Goal: Answer question/provide support: Share knowledge or assist other users

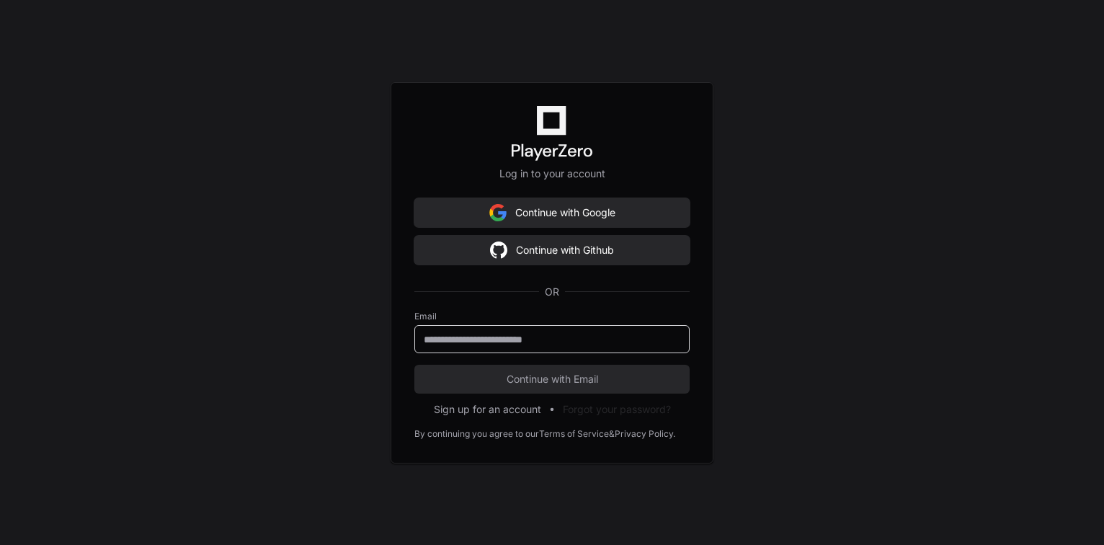
click at [487, 343] on input "email" at bounding box center [552, 339] width 257 height 14
click at [484, 340] on input "email" at bounding box center [552, 339] width 257 height 14
type input "**********"
click at [414, 365] on button "Continue with Email" at bounding box center [551, 379] width 275 height 29
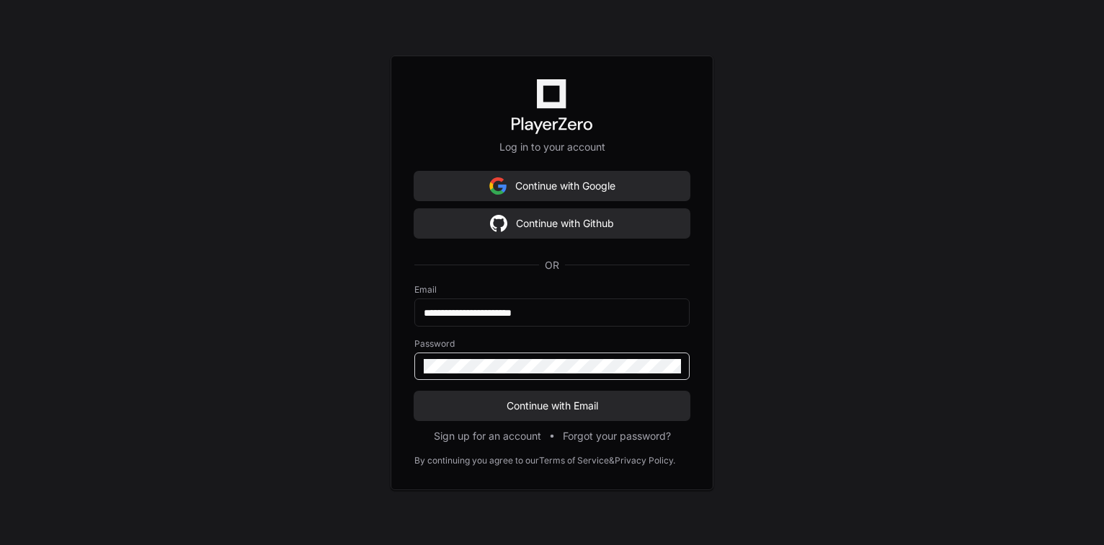
click at [414, 391] on button "Continue with Email" at bounding box center [551, 405] width 275 height 29
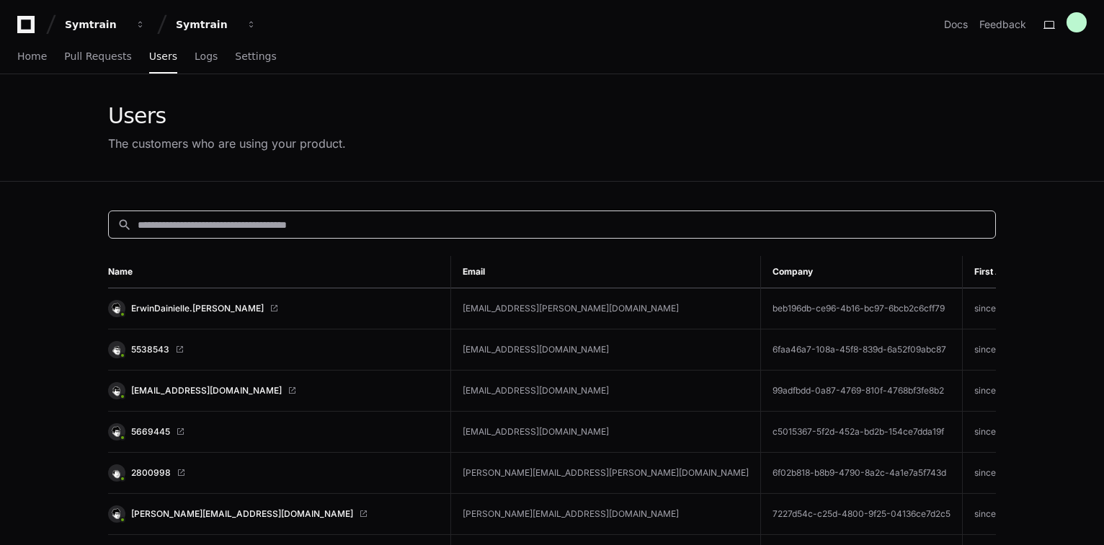
click at [243, 223] on input at bounding box center [562, 225] width 849 height 14
paste input "**********"
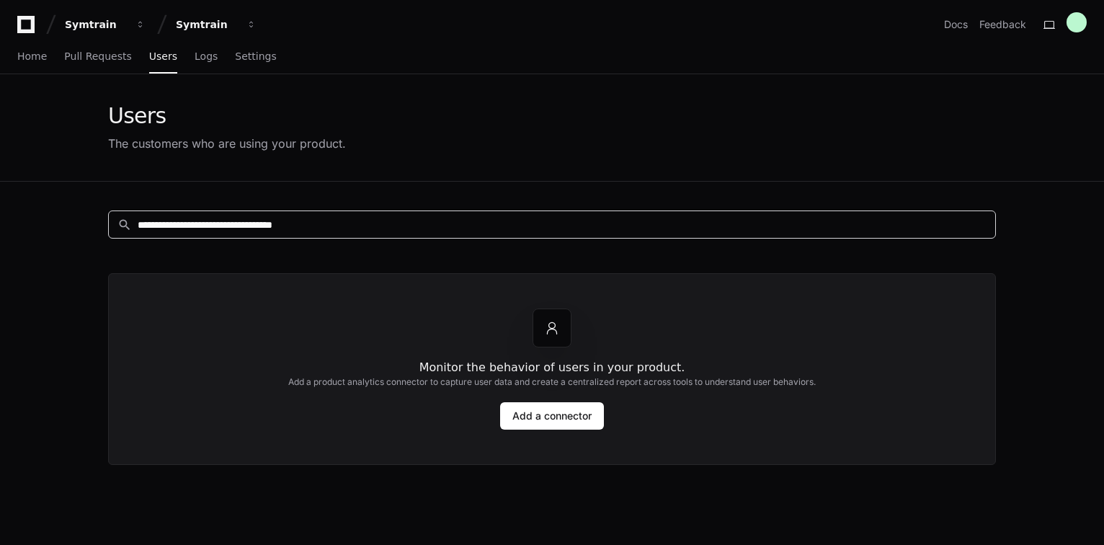
click at [352, 229] on input "**********" at bounding box center [562, 225] width 849 height 14
paste input
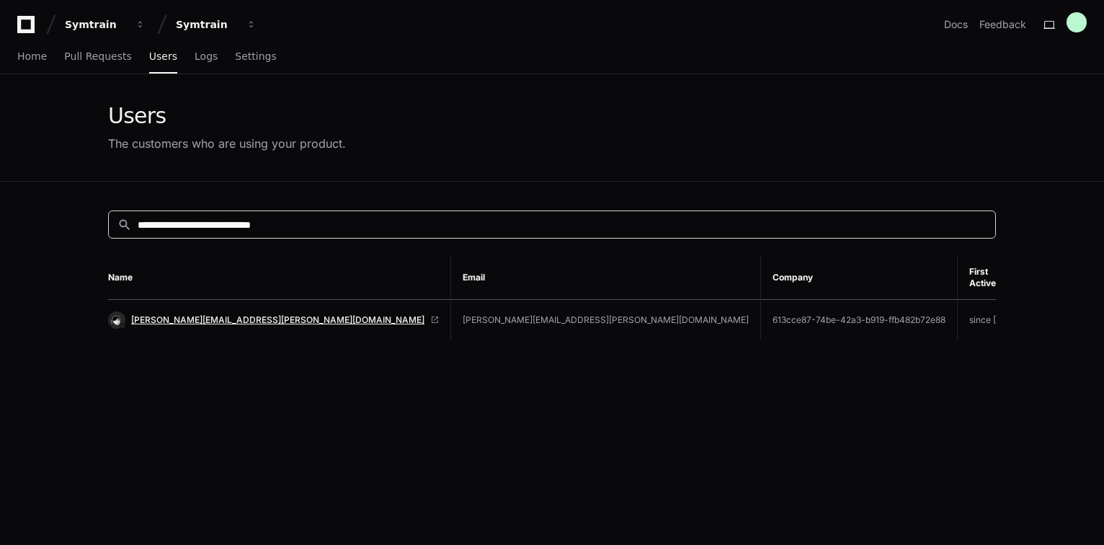
type input "**********"
click at [257, 314] on span "[PERSON_NAME][EMAIL_ADDRESS][PERSON_NAME][DOMAIN_NAME]" at bounding box center [277, 320] width 293 height 12
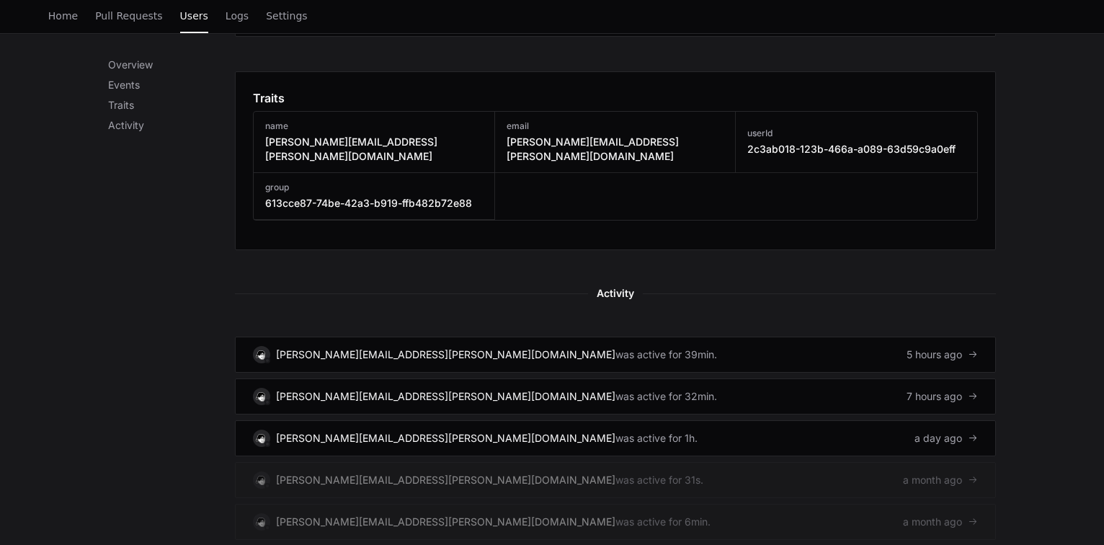
scroll to position [750, 0]
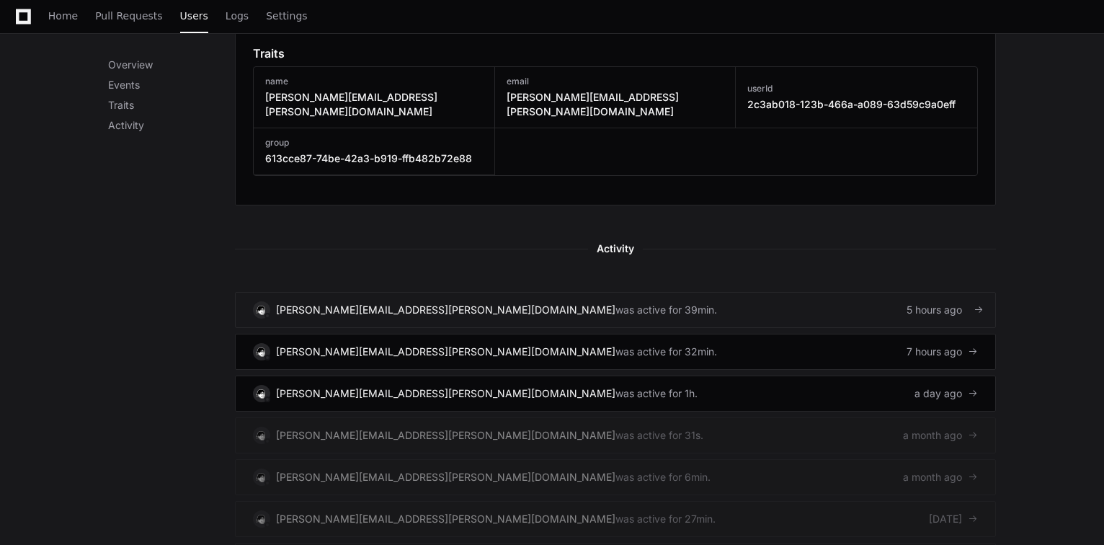
click at [546, 301] on div "[PERSON_NAME][EMAIL_ADDRESS][PERSON_NAME][DOMAIN_NAME] was active for 39min." at bounding box center [485, 309] width 464 height 17
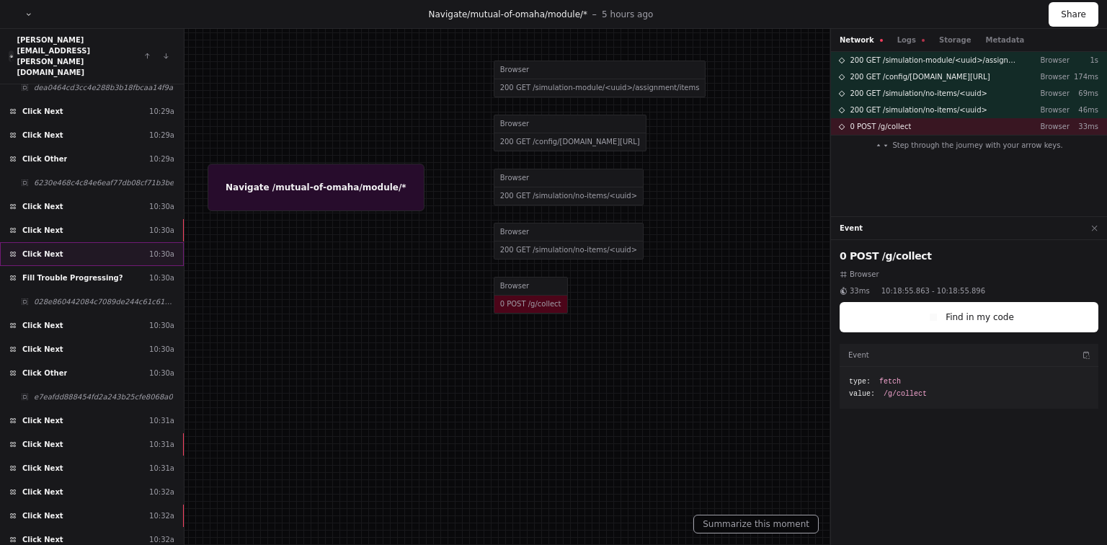
scroll to position [1627, 0]
click at [93, 271] on span "Fill Trouble Progressing?" at bounding box center [72, 276] width 101 height 11
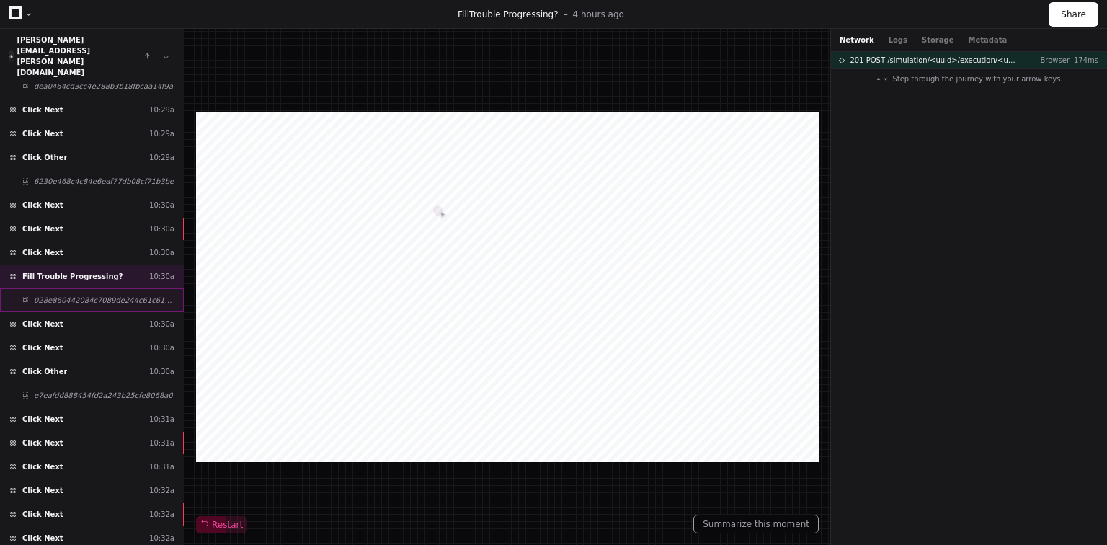
click at [106, 295] on span "028e860442084c7089de244c61c612f2" at bounding box center [104, 300] width 141 height 11
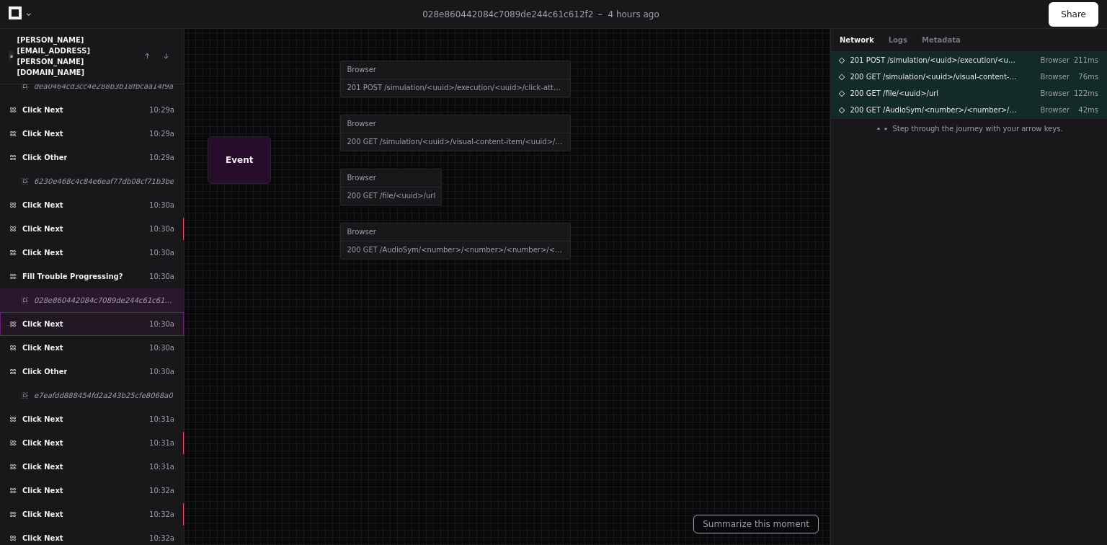
click at [98, 312] on div "Click Next 10:30a" at bounding box center [92, 324] width 184 height 24
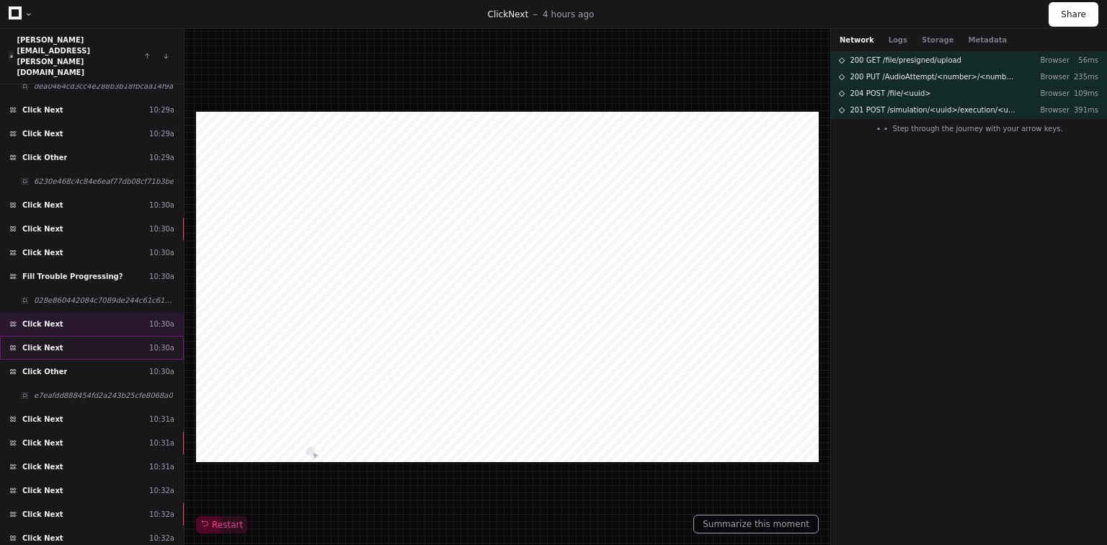
click at [98, 336] on div "Click Next 10:30a" at bounding box center [92, 348] width 184 height 24
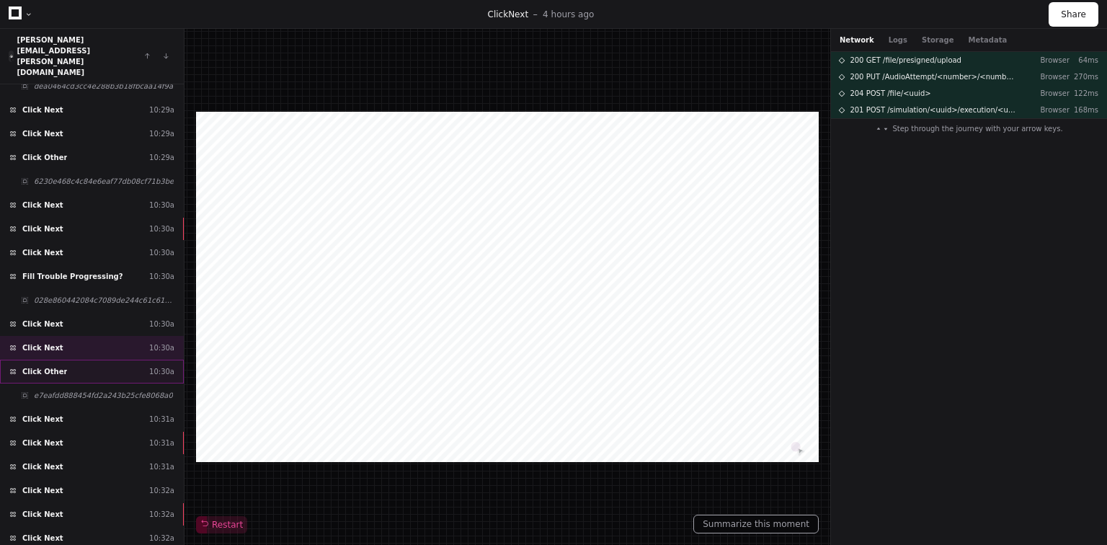
click at [101, 360] on div "Click Other 10:30a" at bounding box center [92, 372] width 184 height 24
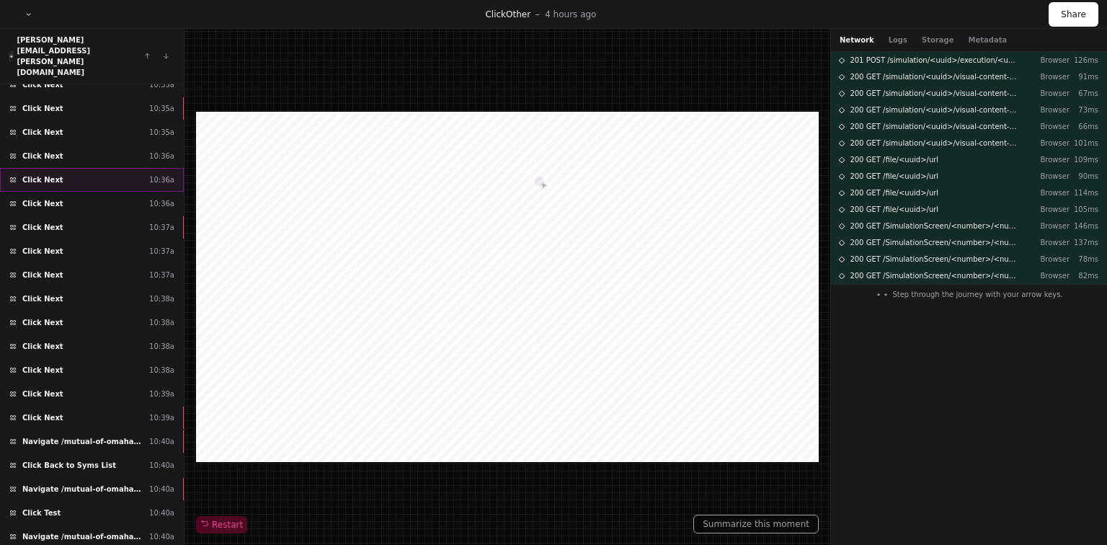
scroll to position [2396, 0]
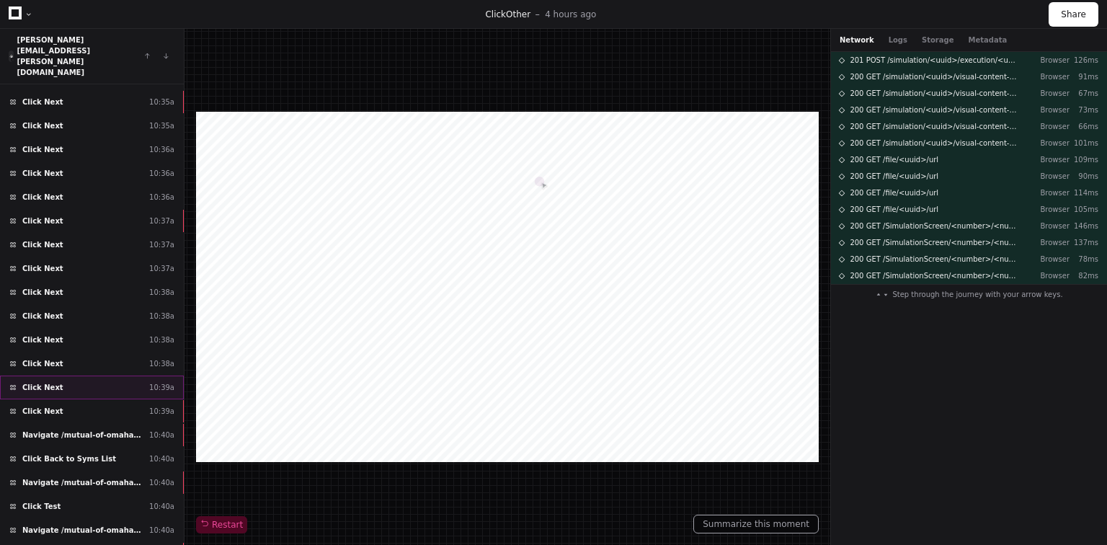
click at [110, 376] on div "Click Next 10:39a" at bounding box center [92, 388] width 184 height 24
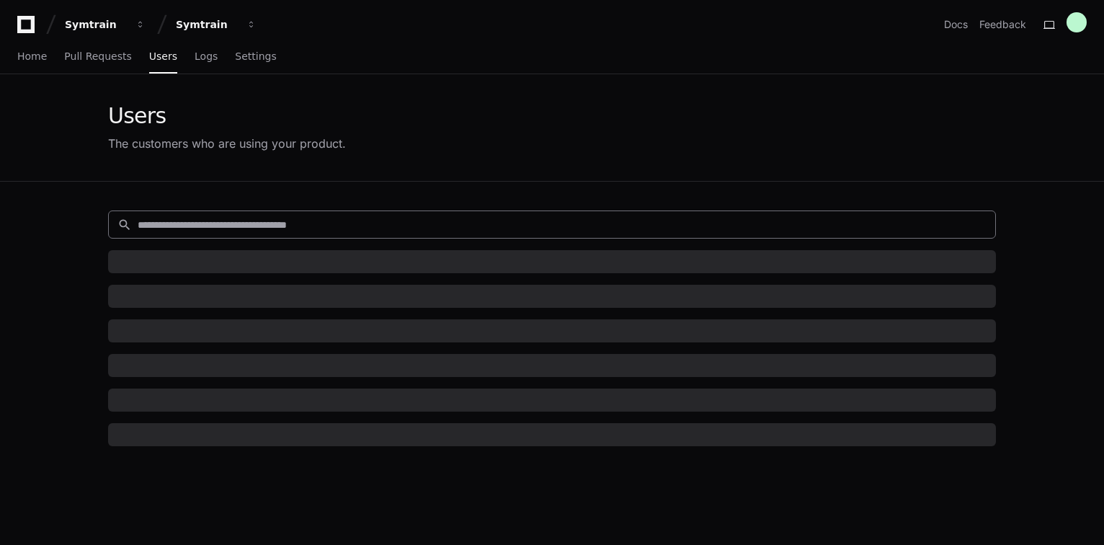
click at [249, 223] on input at bounding box center [562, 225] width 849 height 14
paste input "**********"
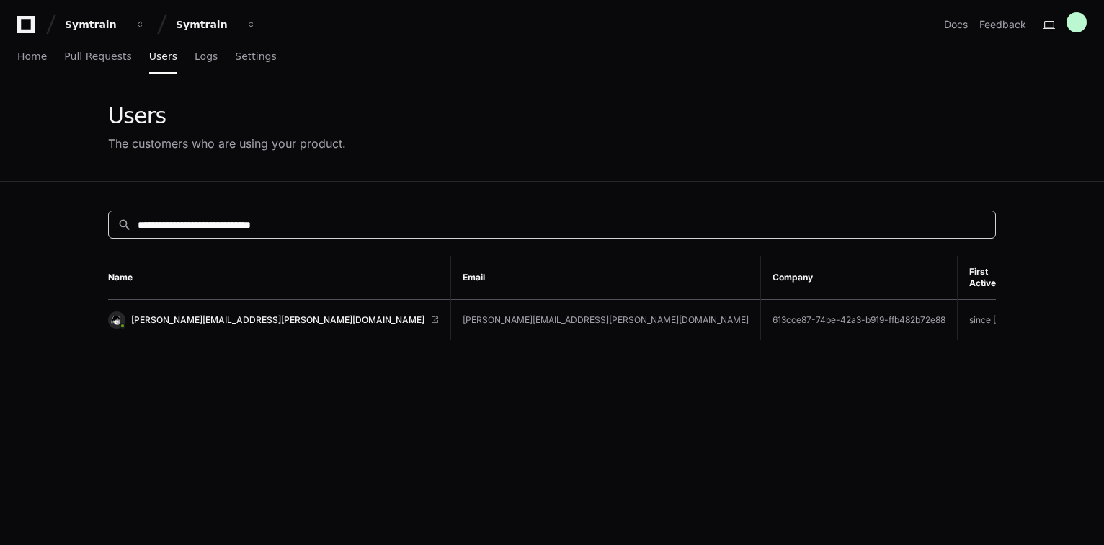
type input "**********"
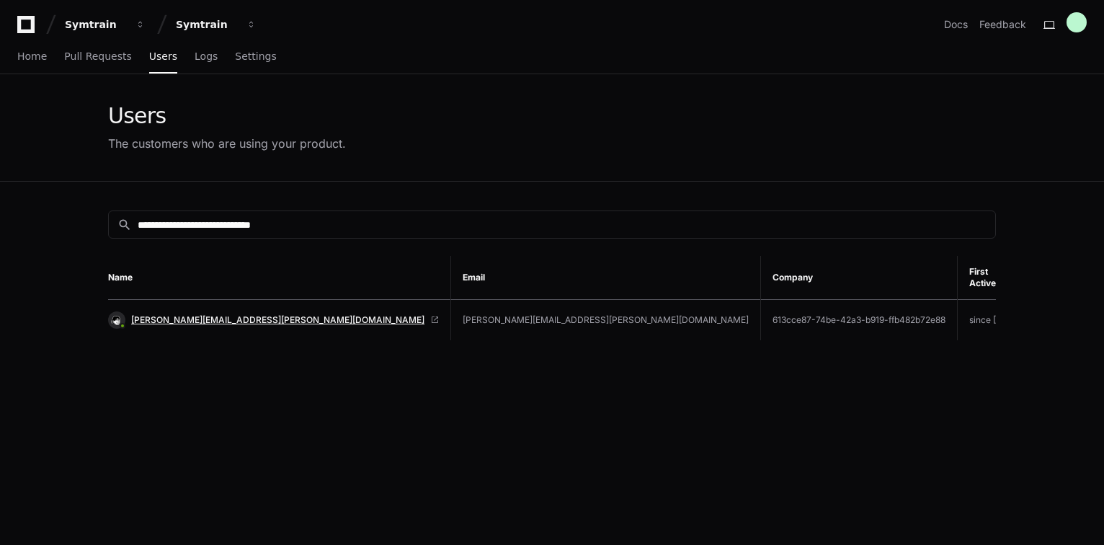
click at [228, 314] on span "[PERSON_NAME][EMAIL_ADDRESS][PERSON_NAME][DOMAIN_NAME]" at bounding box center [277, 320] width 293 height 12
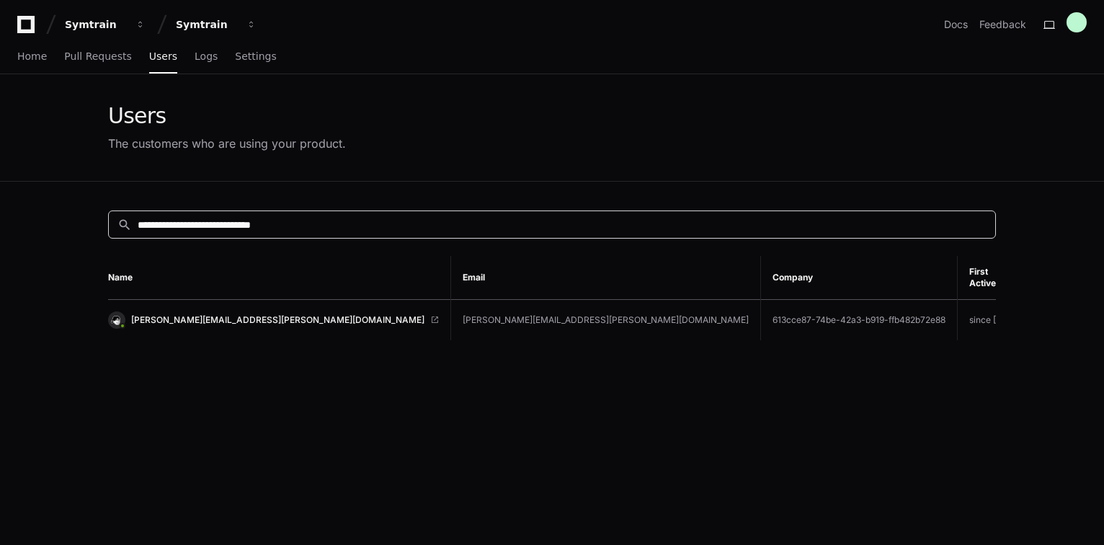
click at [332, 227] on input "**********" at bounding box center [562, 225] width 849 height 14
click at [332, 226] on input "**********" at bounding box center [562, 225] width 849 height 14
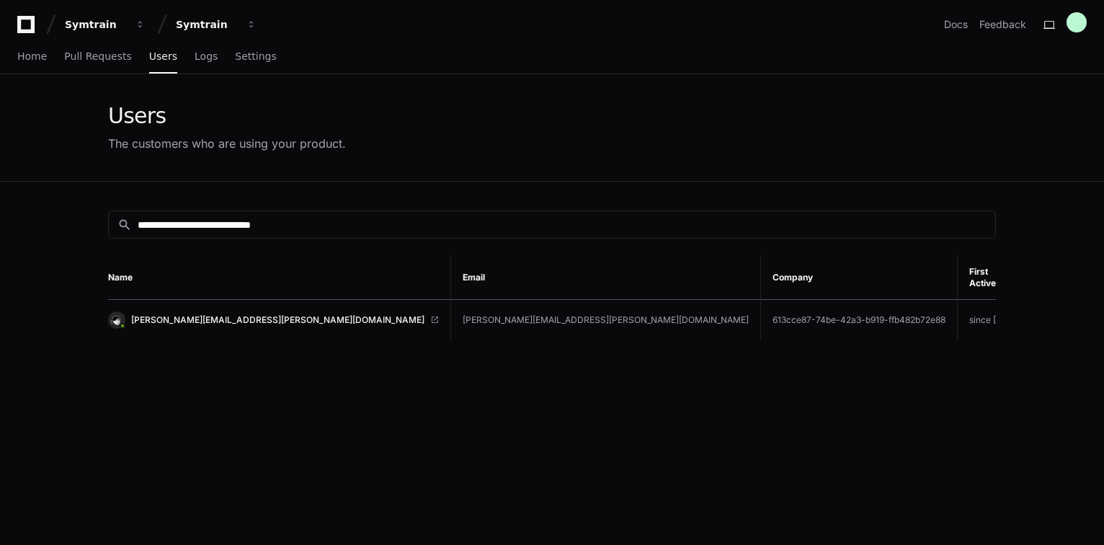
drag, startPoint x: 311, startPoint y: 420, endPoint x: 415, endPoint y: 244, distance: 203.6
click at [312, 418] on div "**********" at bounding box center [552, 454] width 923 height 545
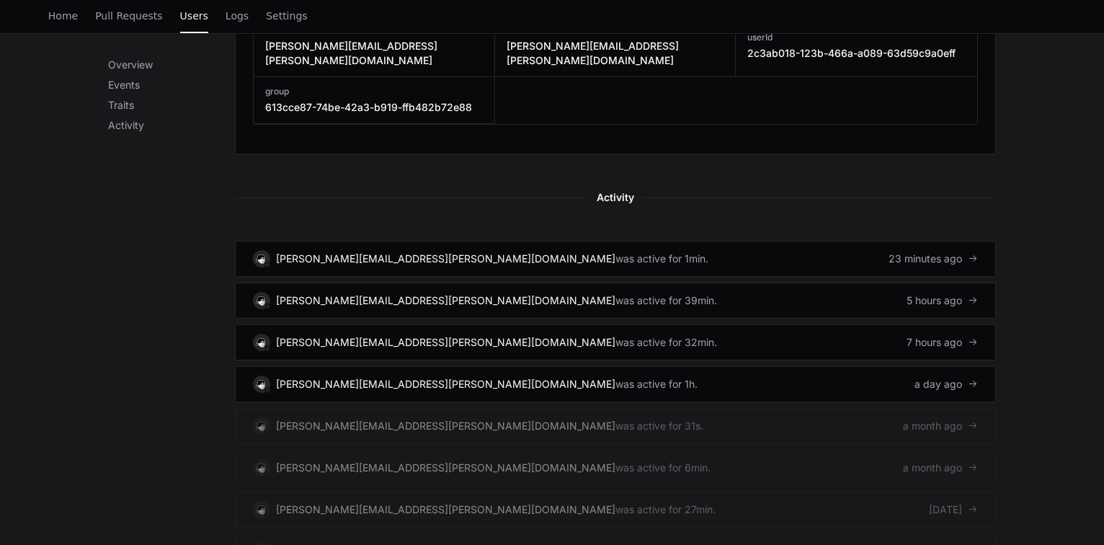
scroll to position [865, 0]
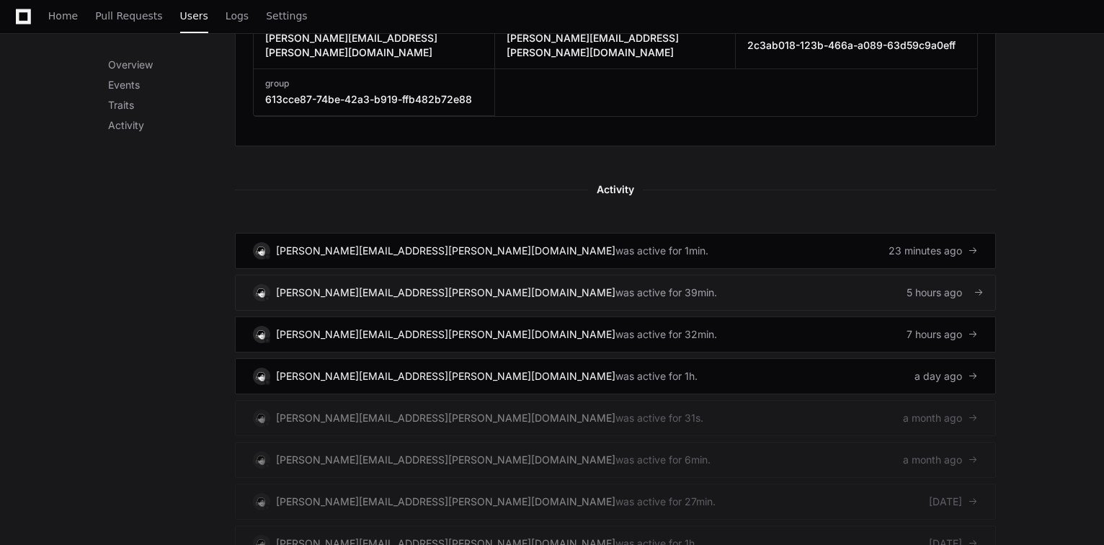
click at [803, 275] on link "[PERSON_NAME][EMAIL_ADDRESS][PERSON_NAME][DOMAIN_NAME] was active for 39min. 5 …" at bounding box center [615, 293] width 761 height 36
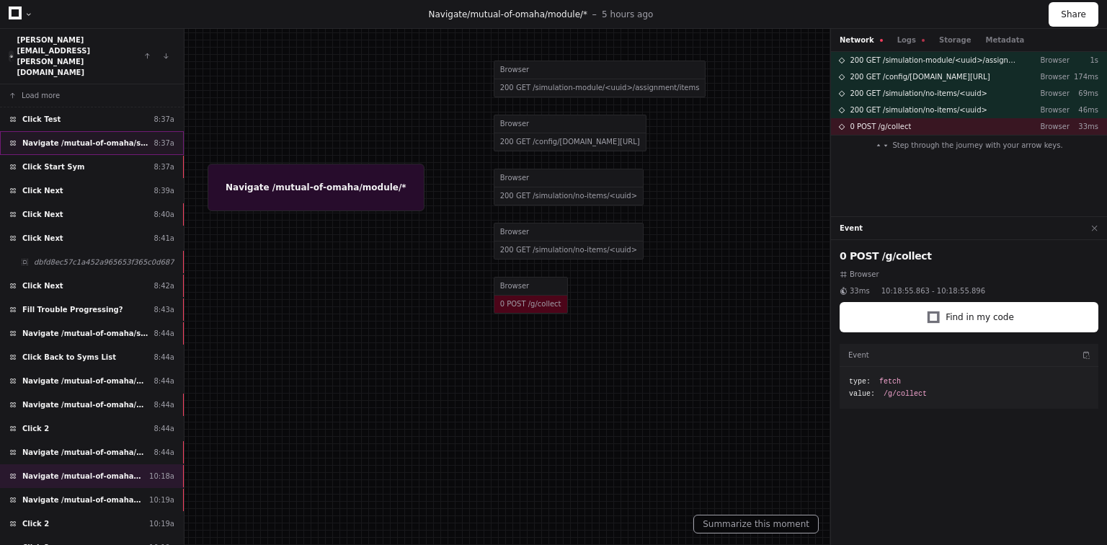
click at [70, 138] on span "Navigate /mutual-of-omaha/simulation/*/test" at bounding box center [84, 143] width 125 height 11
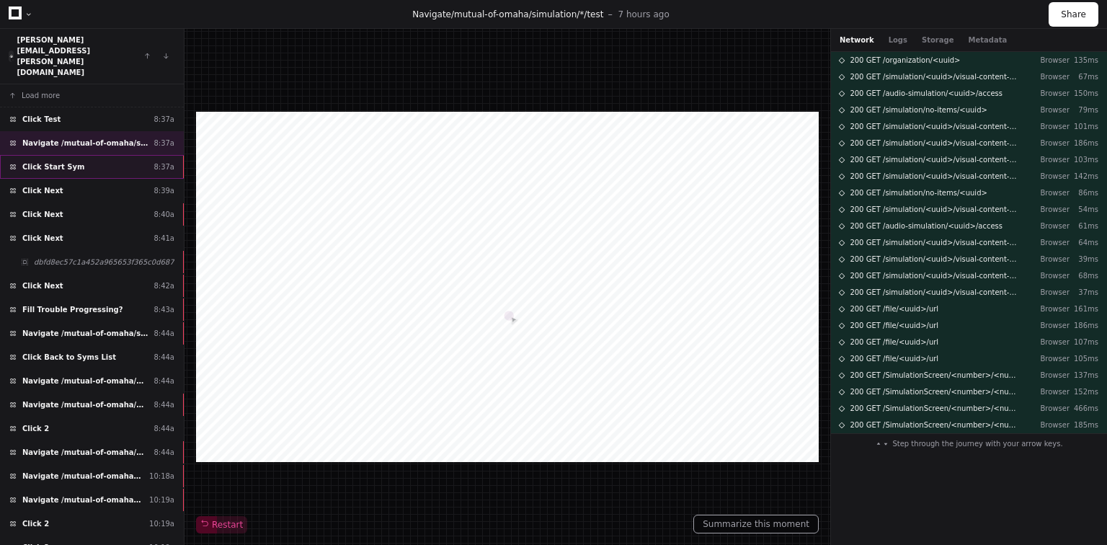
click at [81, 155] on div "Click Start Sym 8:37a" at bounding box center [92, 167] width 184 height 24
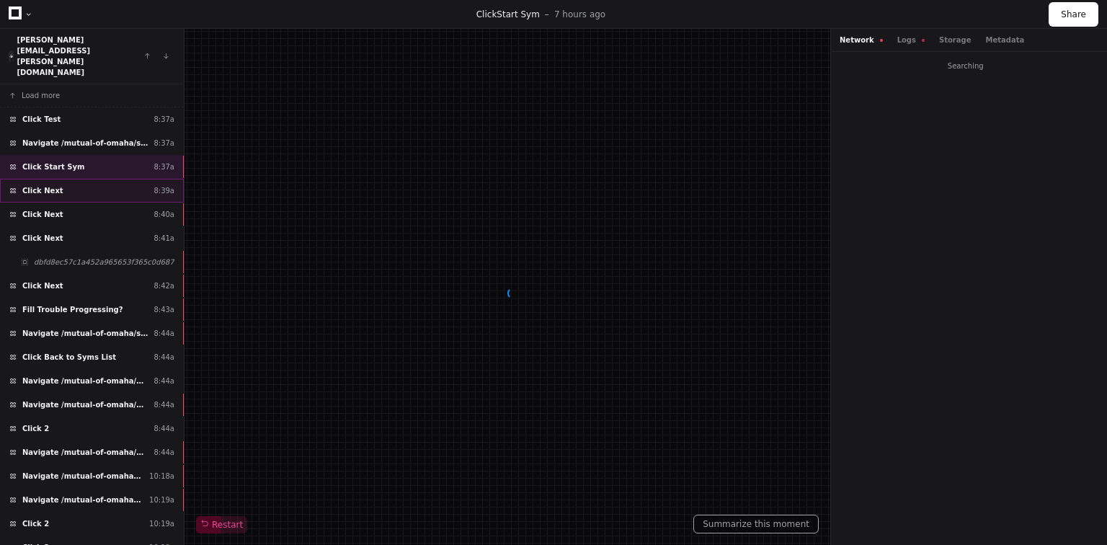
click at [69, 179] on div "Click Next 8:39a" at bounding box center [92, 191] width 184 height 24
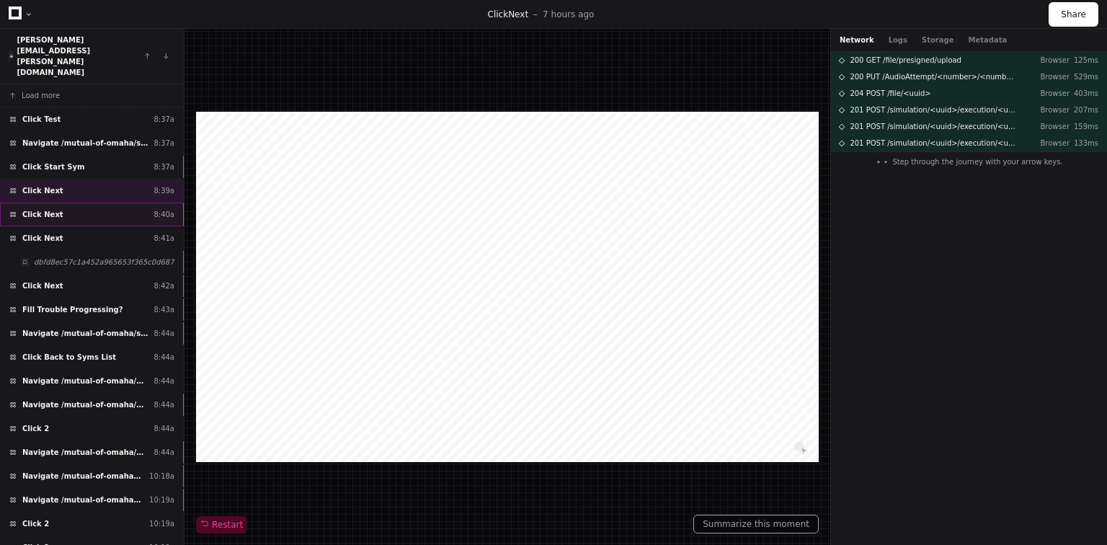
click at [77, 203] on div "Click Next 8:40a" at bounding box center [92, 215] width 184 height 24
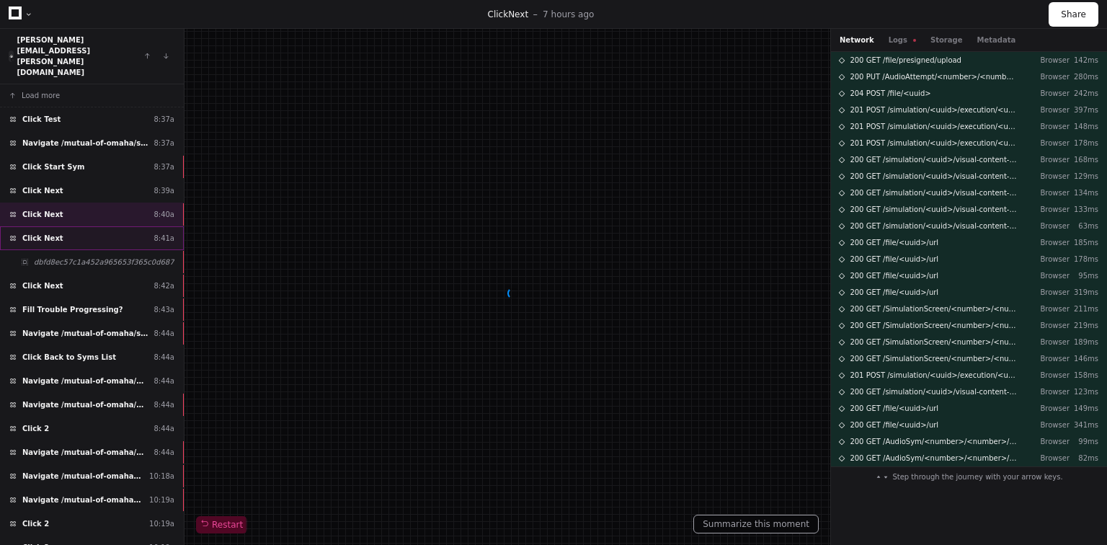
click at [70, 226] on div "Click Next 8:41a" at bounding box center [92, 238] width 184 height 24
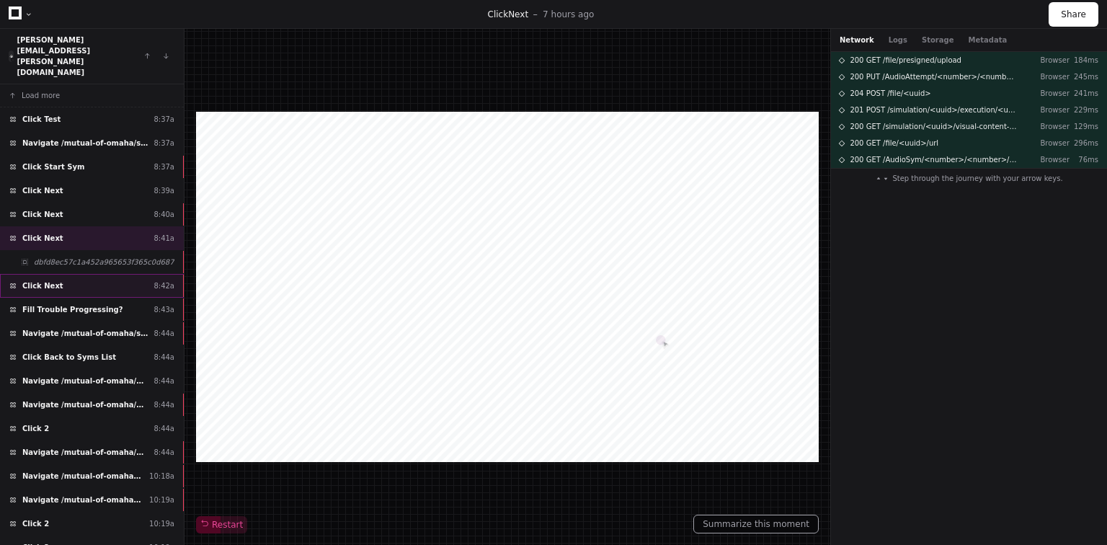
click at [106, 274] on div "Click Next 8:42a" at bounding box center [92, 286] width 184 height 24
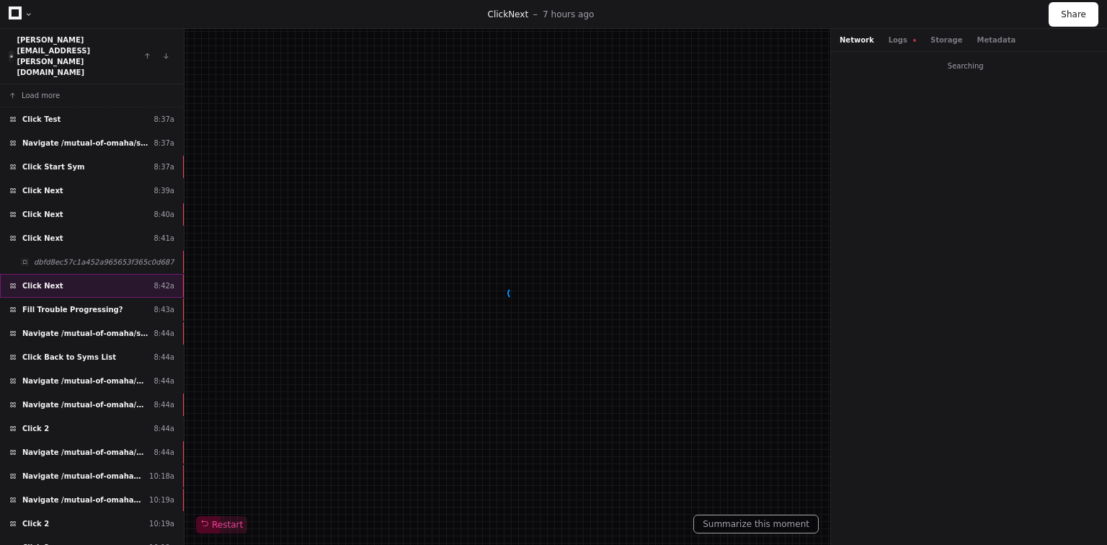
click at [100, 274] on div "Click Next 8:42a" at bounding box center [92, 286] width 184 height 24
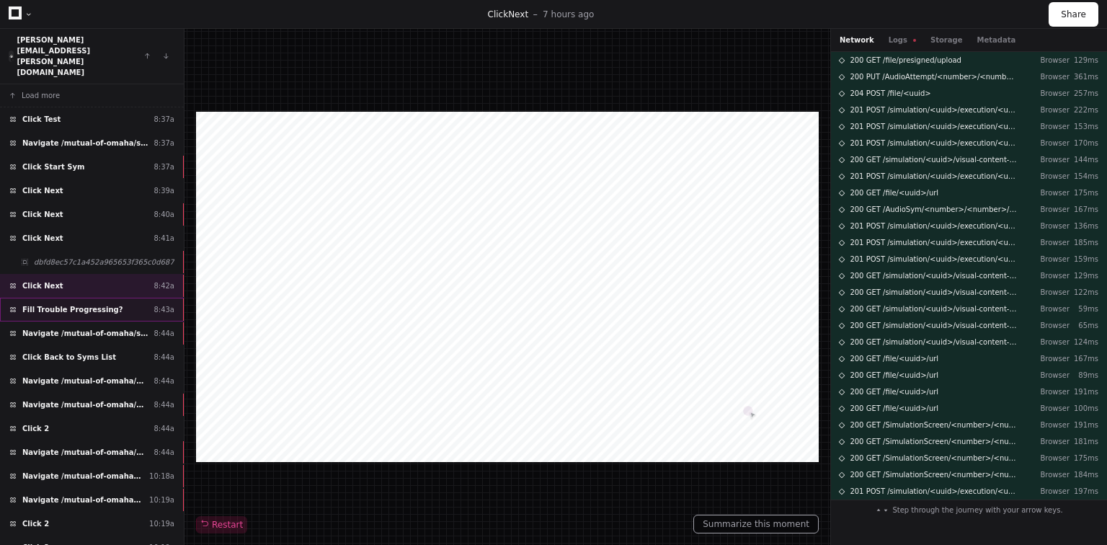
click at [88, 298] on div "Fill Trouble Progressing? 8:43a" at bounding box center [92, 310] width 184 height 24
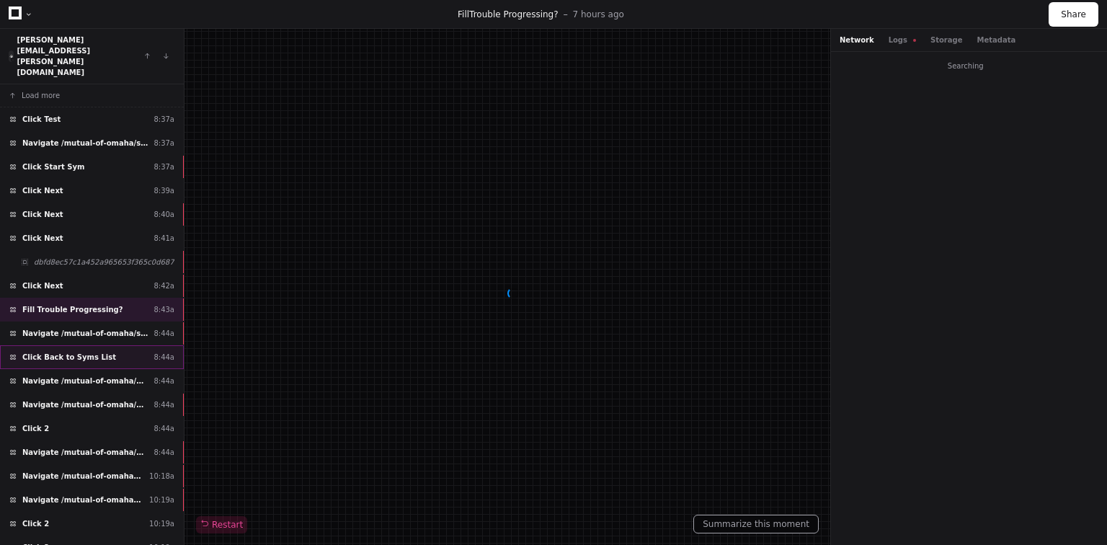
click at [91, 345] on div "Click Back to Syms List 8:44a" at bounding box center [92, 357] width 184 height 24
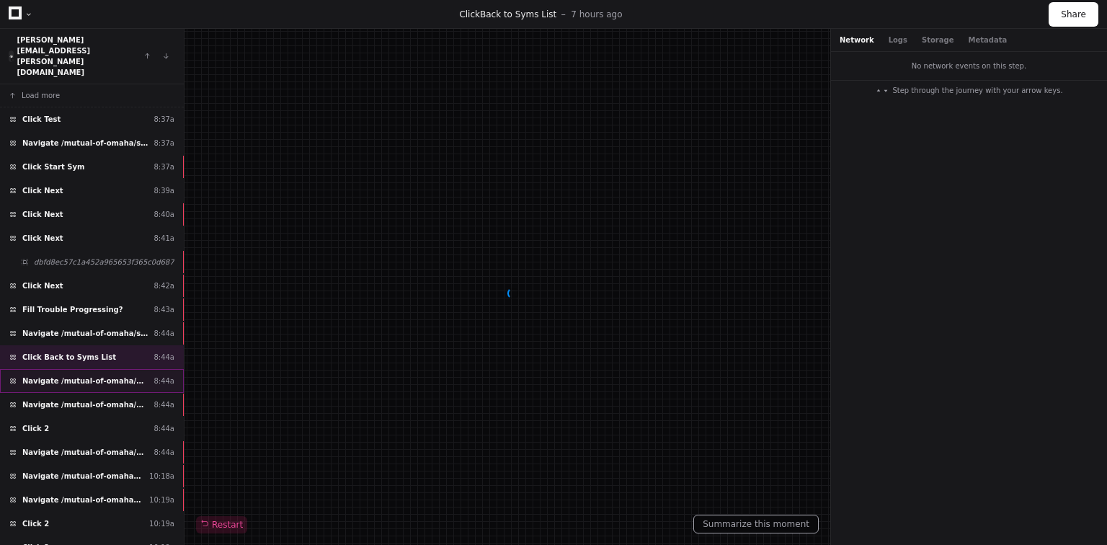
click at [95, 376] on span "Navigate /mutual-of-omaha/module/*" at bounding box center [84, 381] width 125 height 11
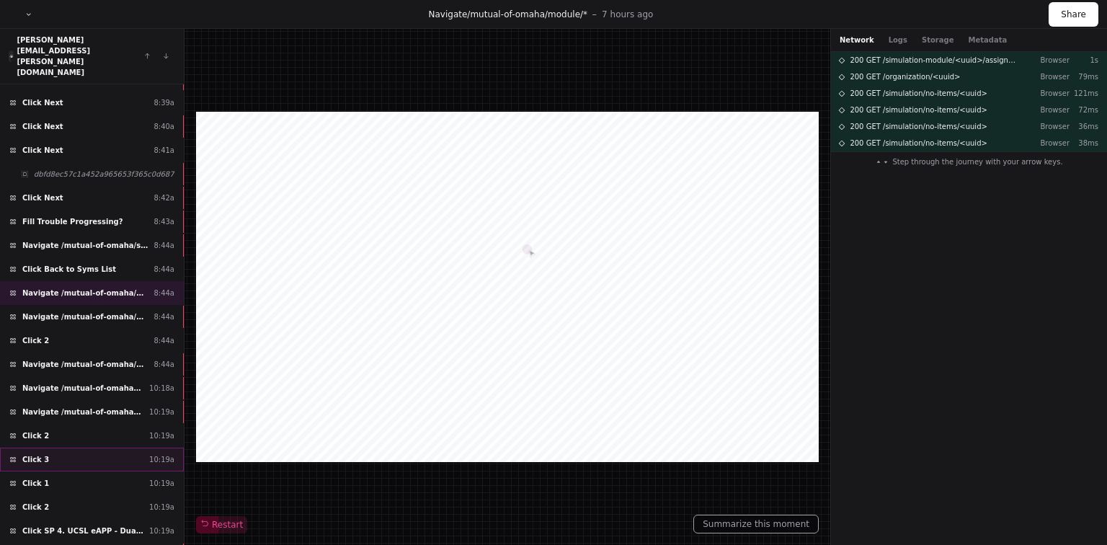
scroll to position [115, 0]
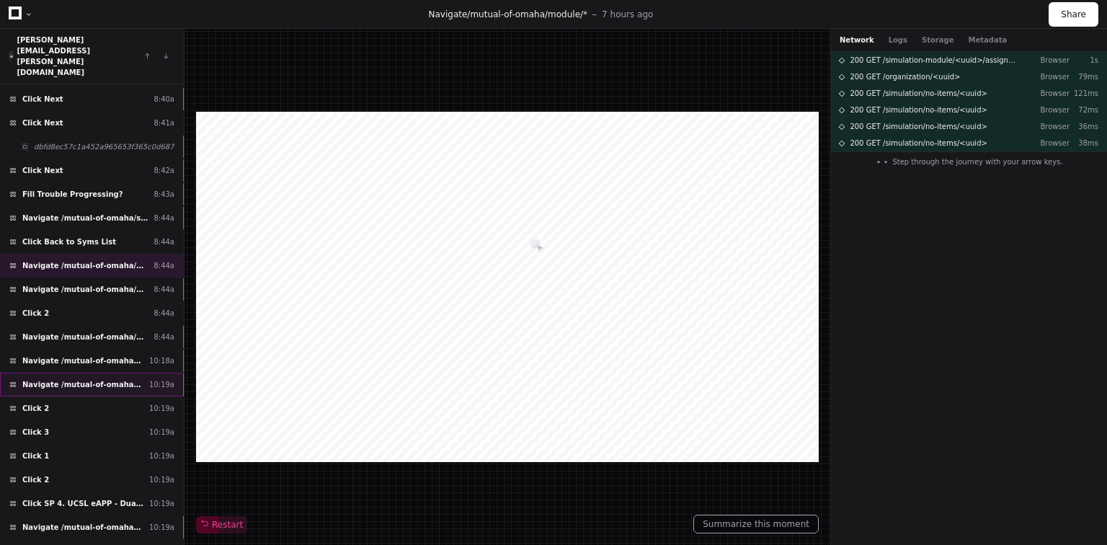
click at [79, 379] on span "Navigate /mutual-of-omaha/ (Home)" at bounding box center [82, 384] width 121 height 11
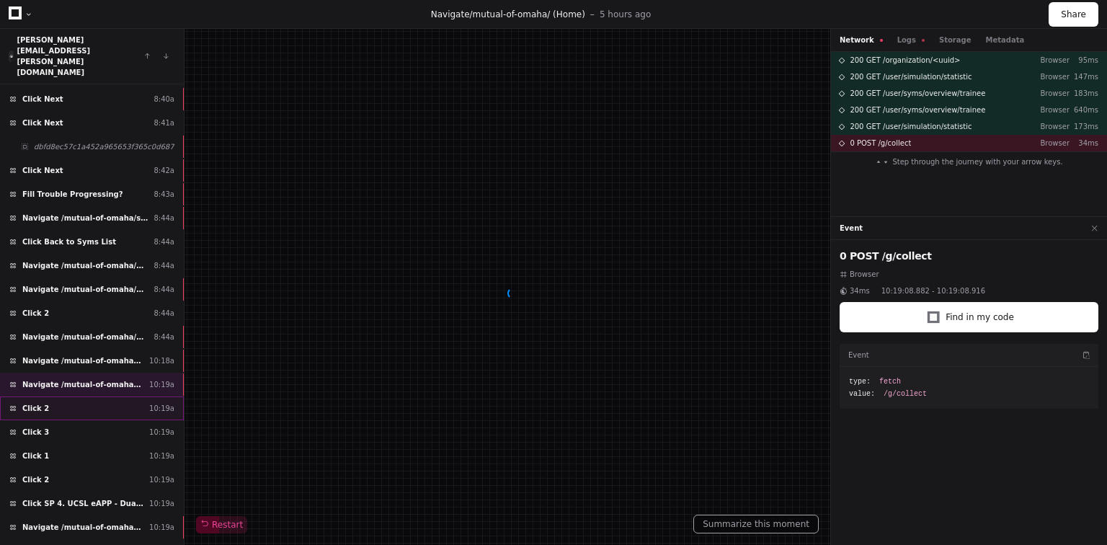
click at [74, 396] on div "Click 2 10:19a" at bounding box center [92, 408] width 184 height 24
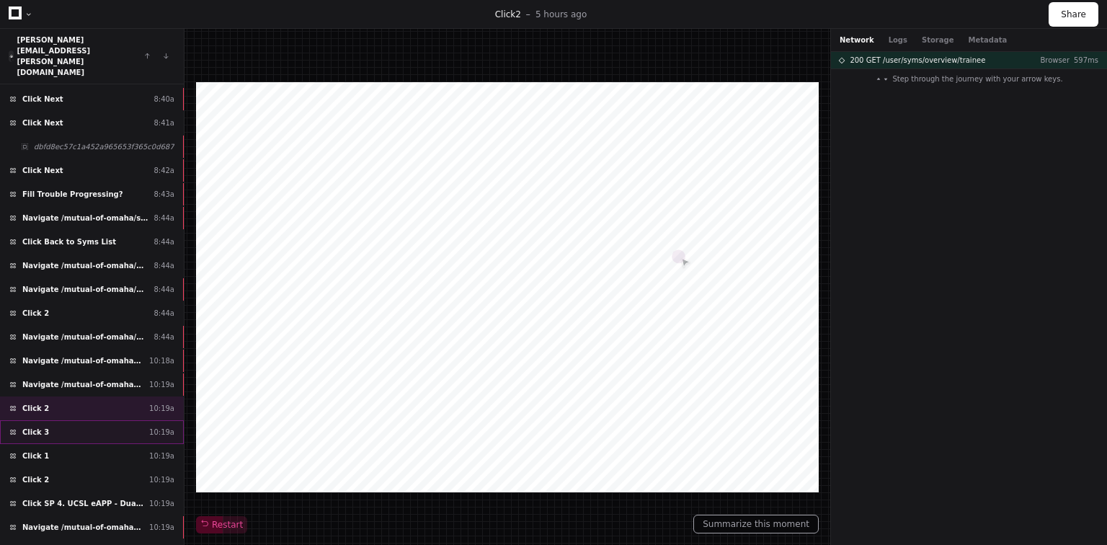
click at [73, 420] on div "Click 3 10:19a" at bounding box center [92, 432] width 184 height 24
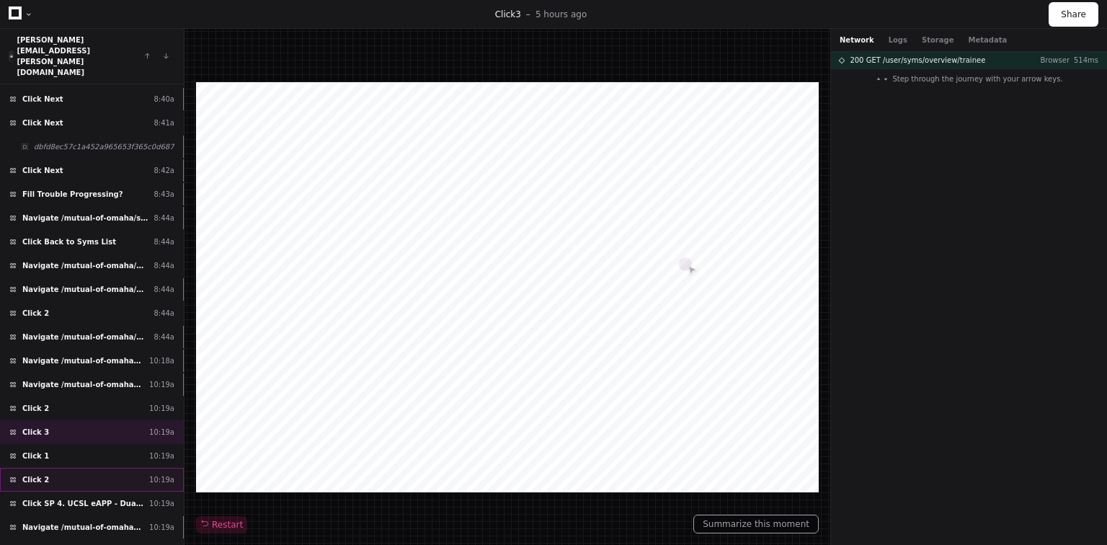
click at [80, 468] on div "Click 2 10:19a" at bounding box center [92, 480] width 184 height 24
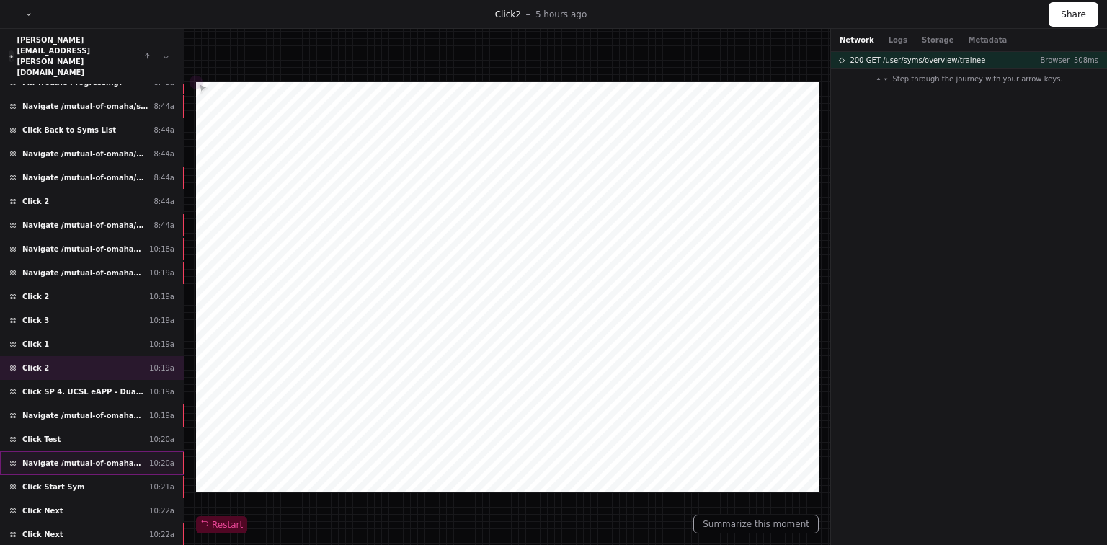
scroll to position [231, 0]
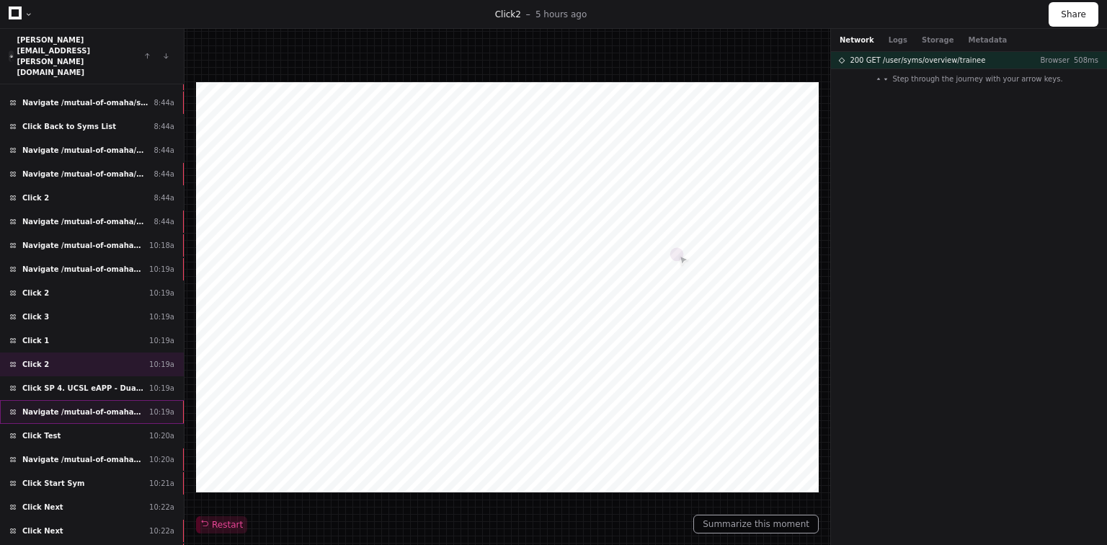
click at [76, 407] on span "Navigate /mutual-of-omaha/module/*" at bounding box center [82, 412] width 121 height 11
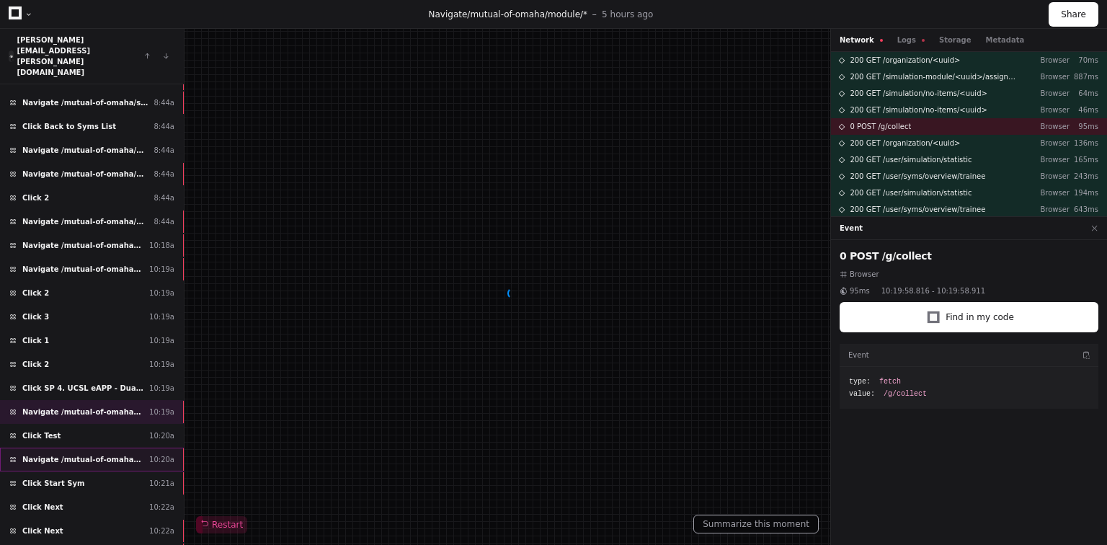
click at [75, 448] on div "Navigate /mutual-of-omaha/simulation/*/test 10:20a" at bounding box center [92, 460] width 184 height 24
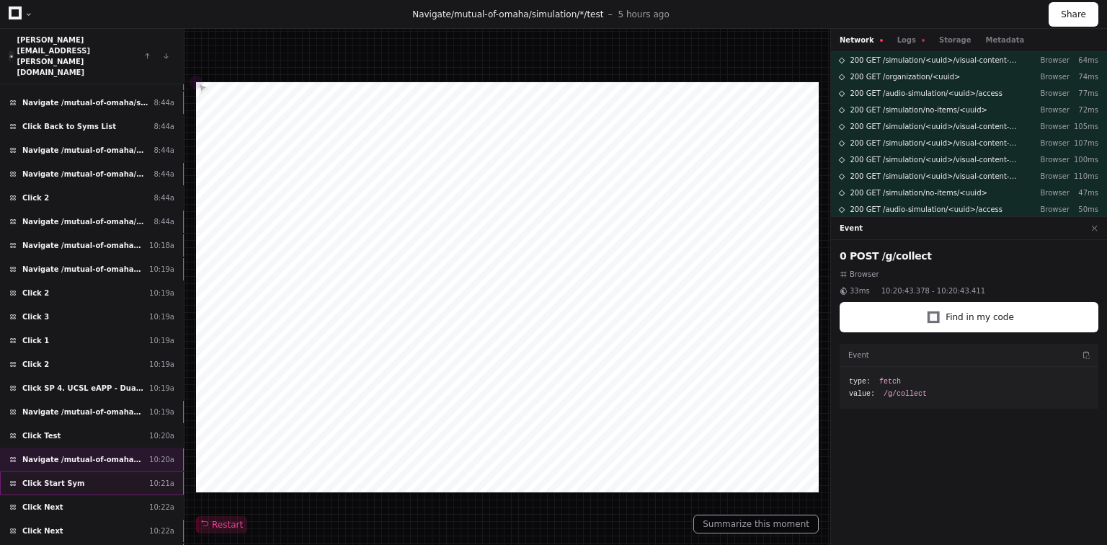
click at [76, 471] on div "Click Start Sym 10:21a" at bounding box center [92, 483] width 184 height 24
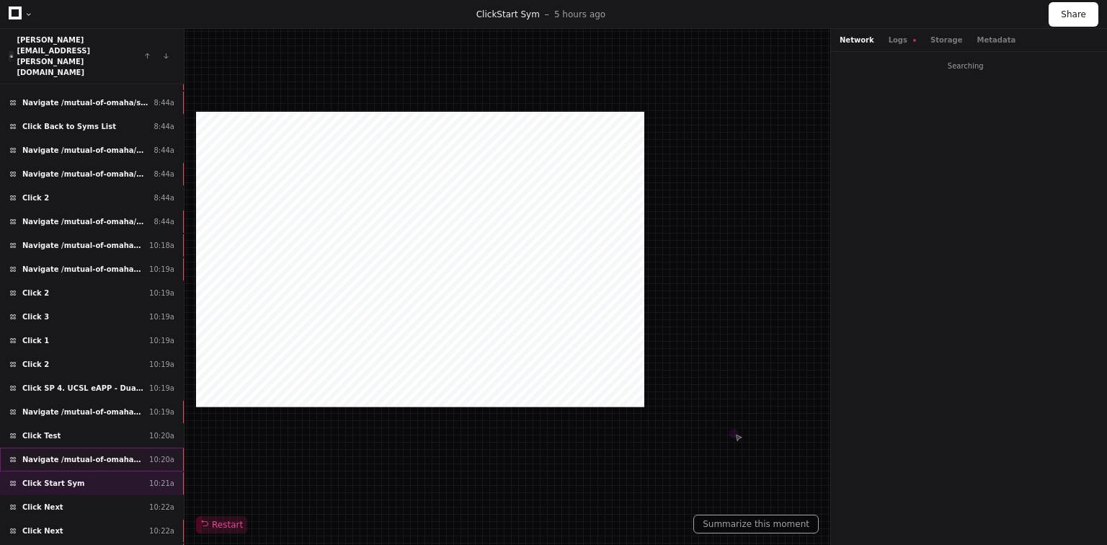
scroll to position [281, 0]
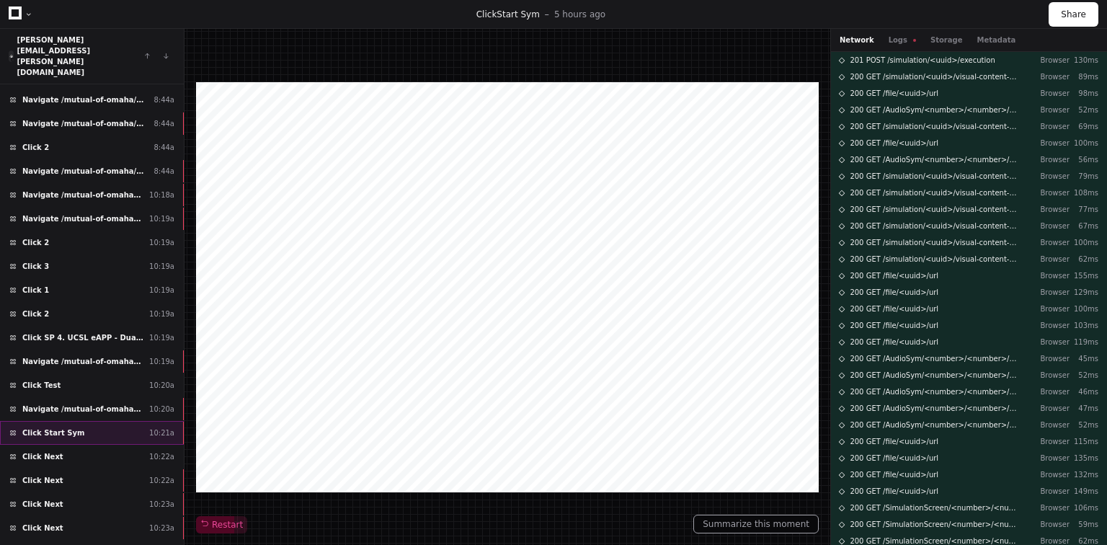
click at [81, 421] on div "Click Start Sym 10:21a" at bounding box center [92, 433] width 184 height 24
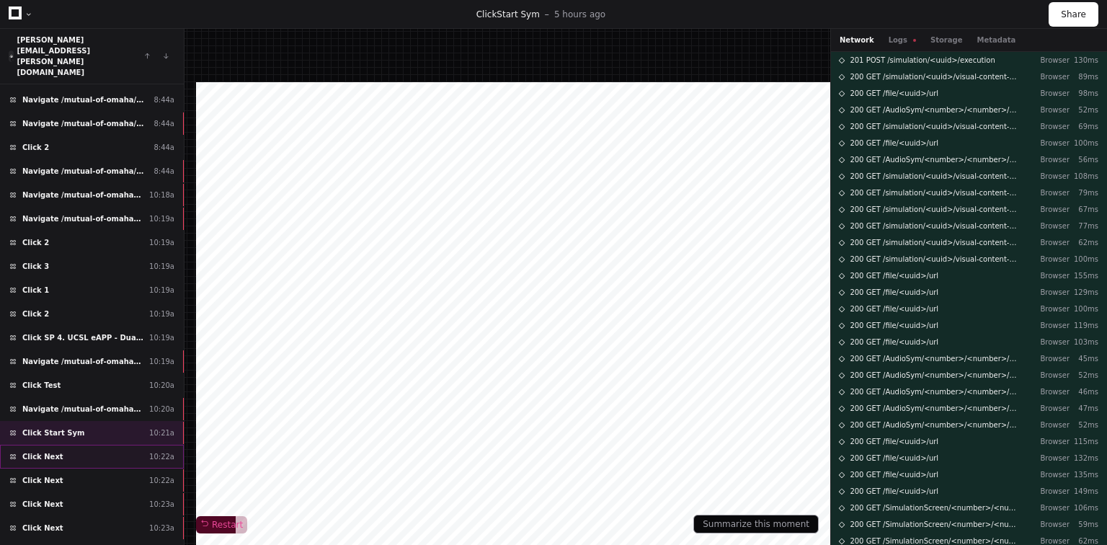
click at [82, 445] on div "Click Next 10:22a" at bounding box center [92, 457] width 184 height 24
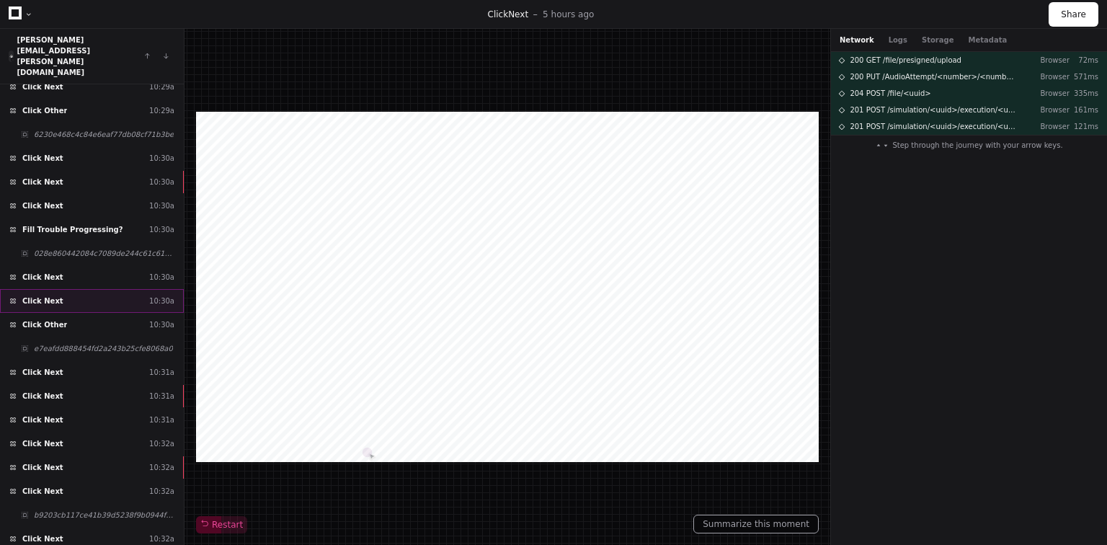
scroll to position [1633, 0]
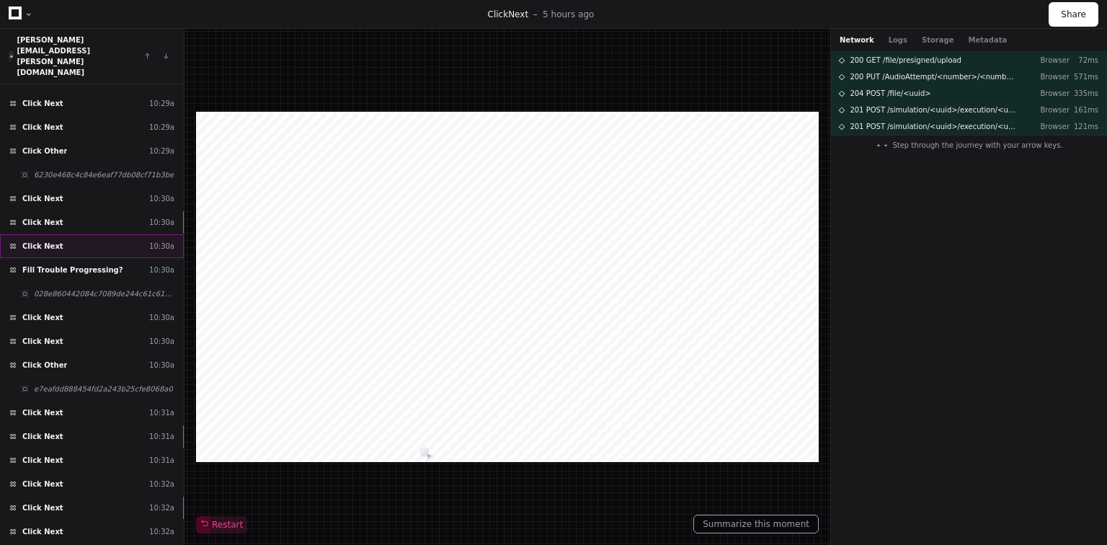
click at [90, 234] on div "Click Next 10:30a" at bounding box center [92, 246] width 184 height 24
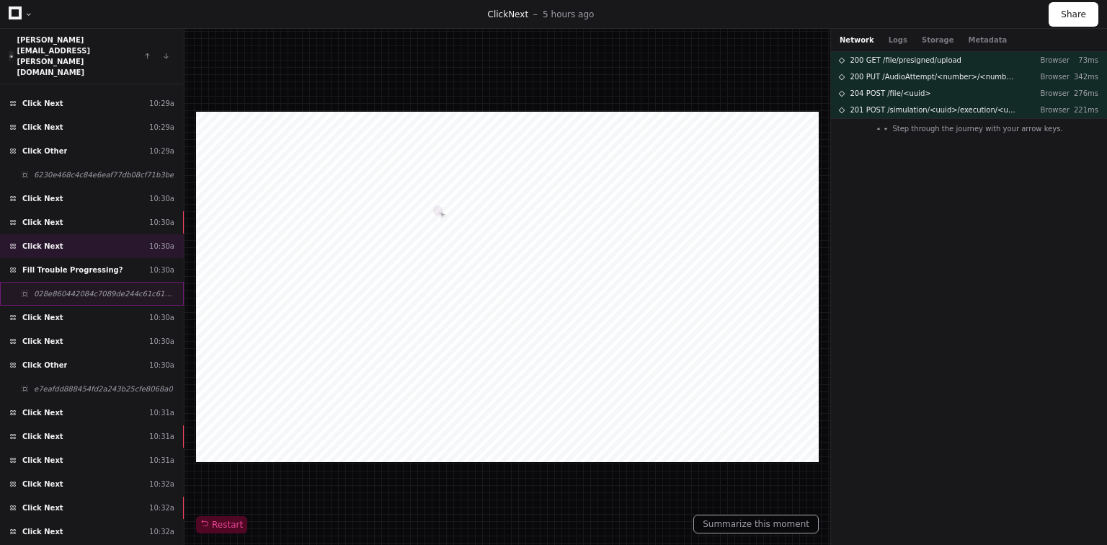
click at [106, 288] on span "028e860442084c7089de244c61c612f2" at bounding box center [104, 293] width 141 height 11
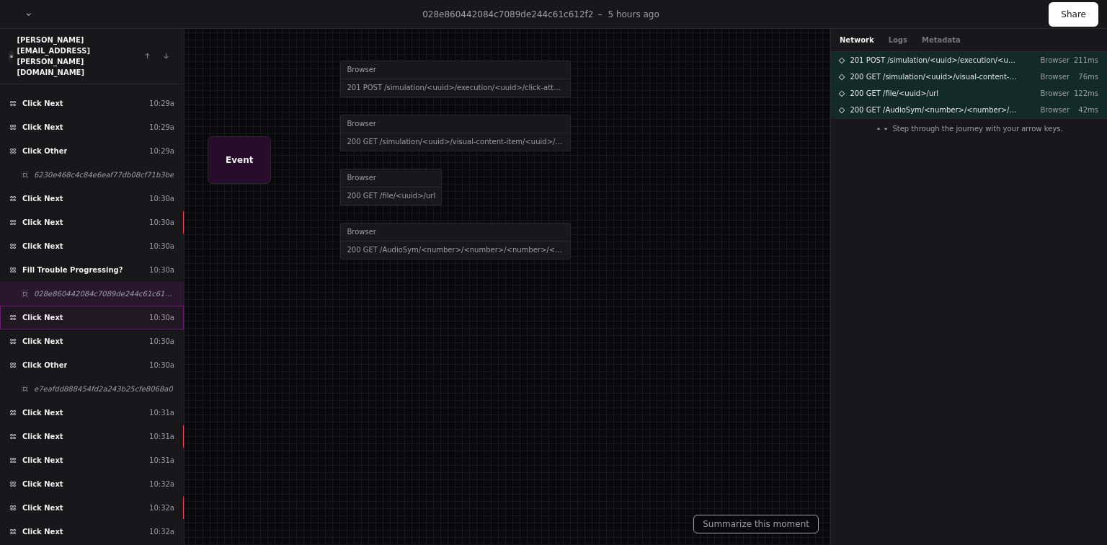
click at [99, 306] on div "Click Next 10:30a" at bounding box center [92, 318] width 184 height 24
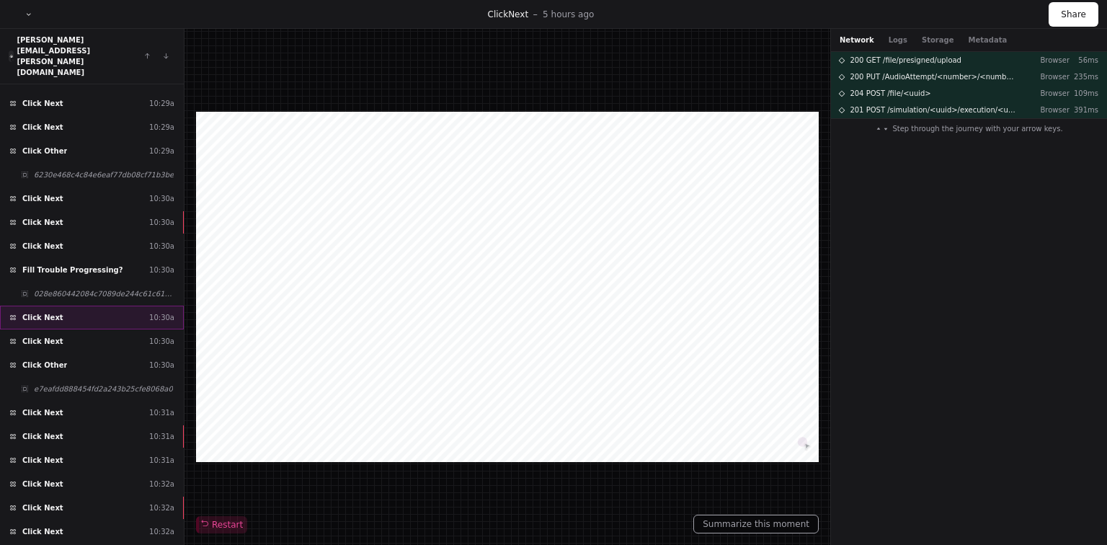
click at [94, 306] on div "Click Next 10:30a" at bounding box center [92, 318] width 184 height 24
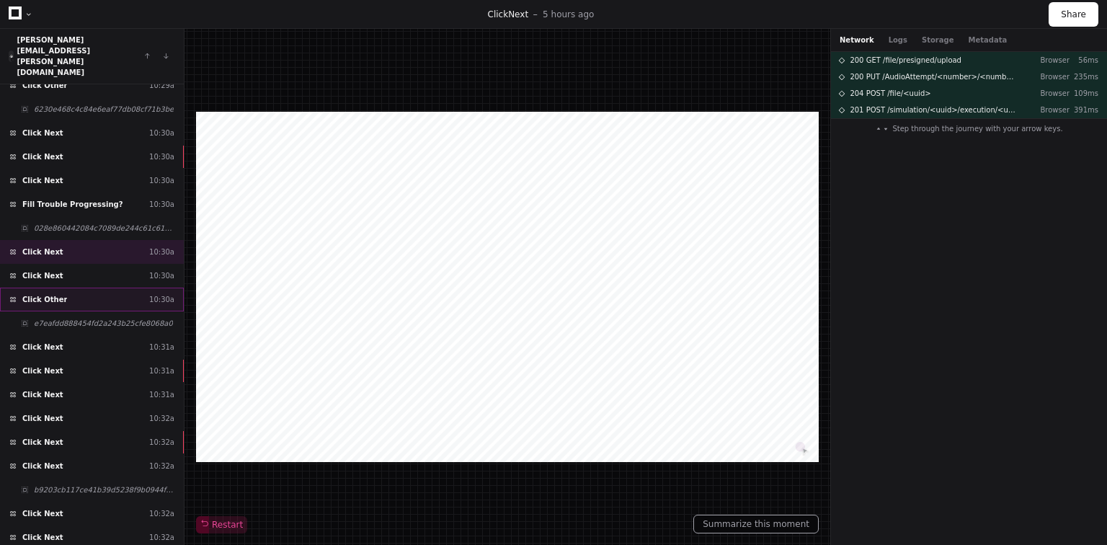
scroll to position [1806, 0]
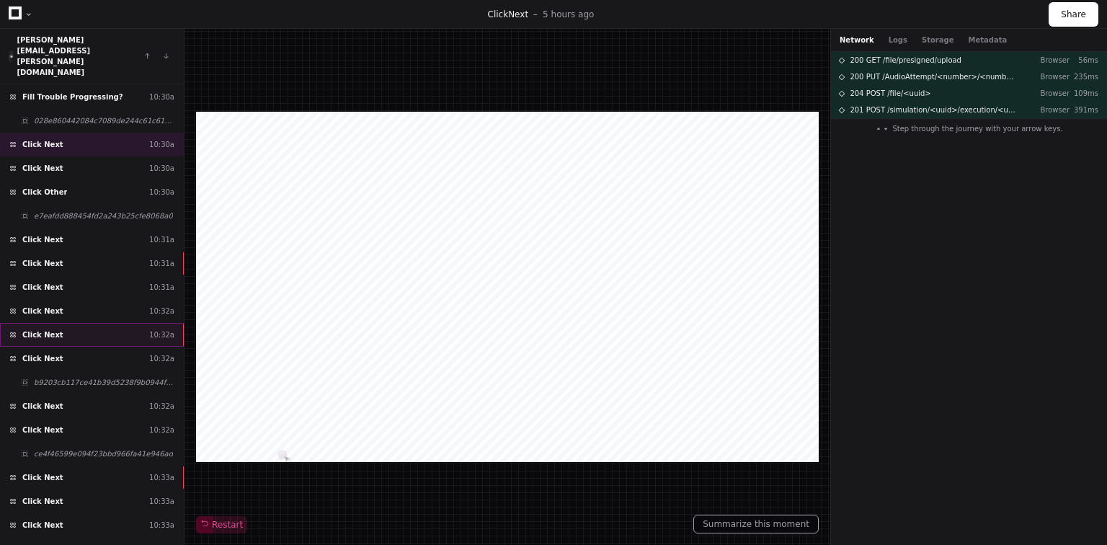
click at [103, 323] on div "Click Next 10:32a" at bounding box center [92, 335] width 184 height 24
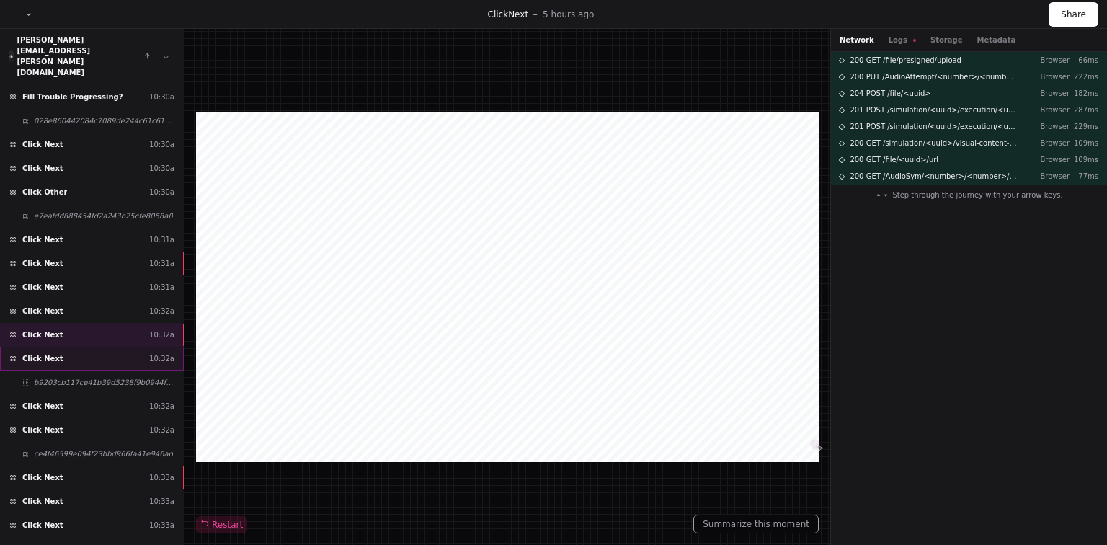
click at [105, 347] on div "Click Next 10:32a" at bounding box center [92, 359] width 184 height 24
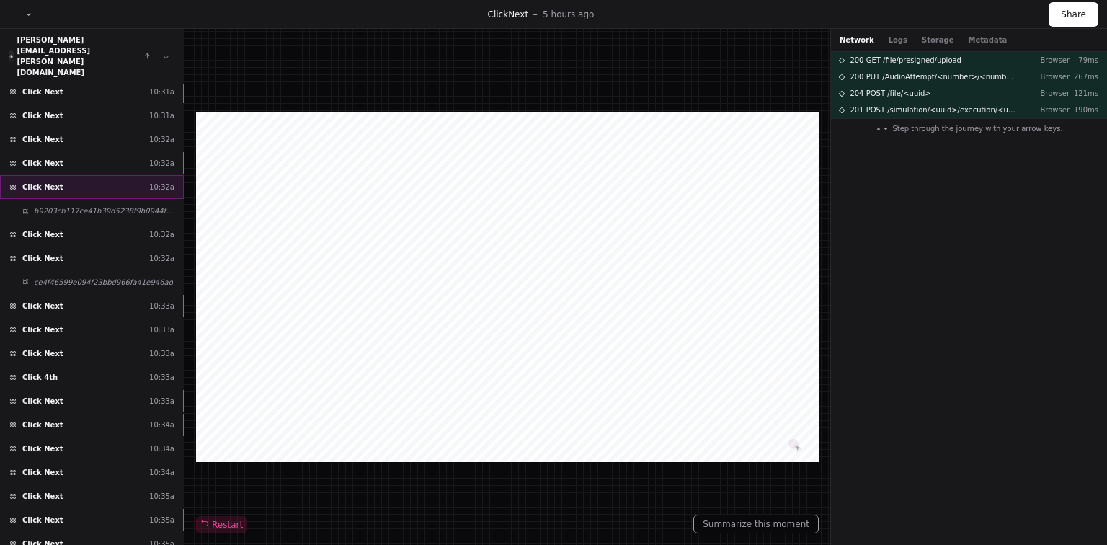
scroll to position [1979, 0]
click at [105, 340] on div "Click Next 10:33a" at bounding box center [92, 352] width 184 height 24
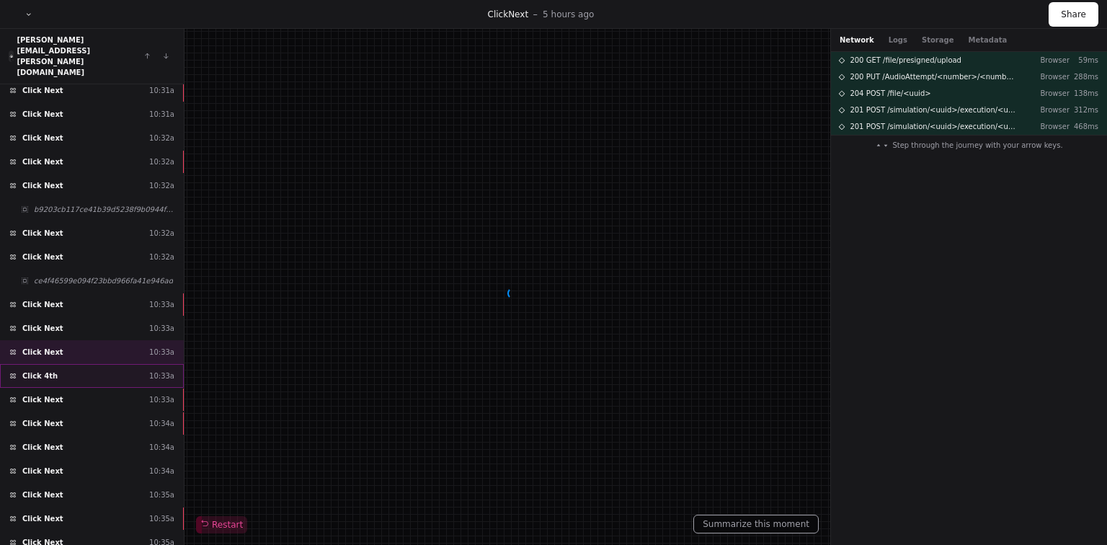
click at [97, 364] on div "Click 4th 10:33a" at bounding box center [92, 376] width 184 height 24
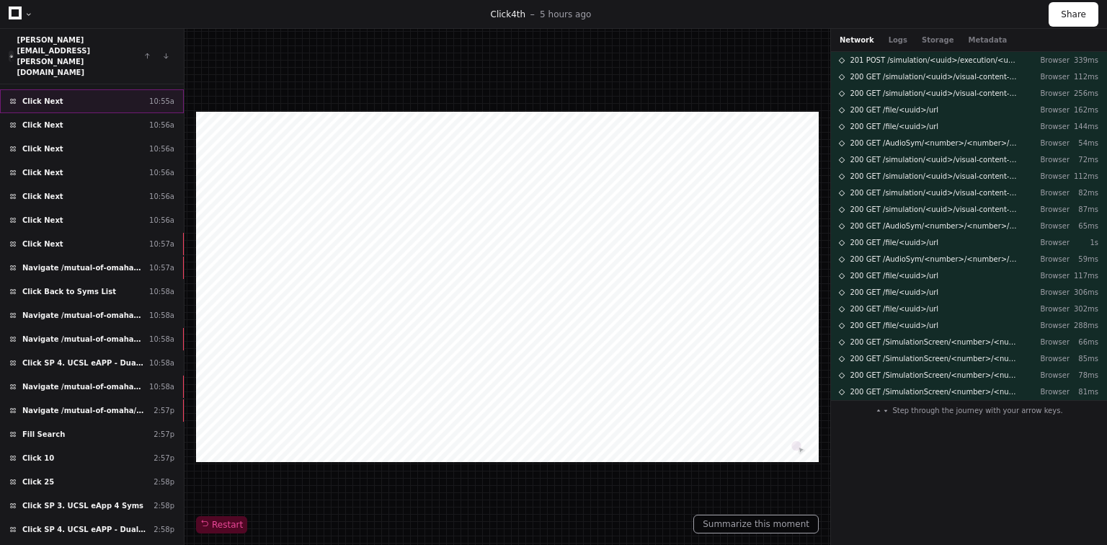
scroll to position [4840, 0]
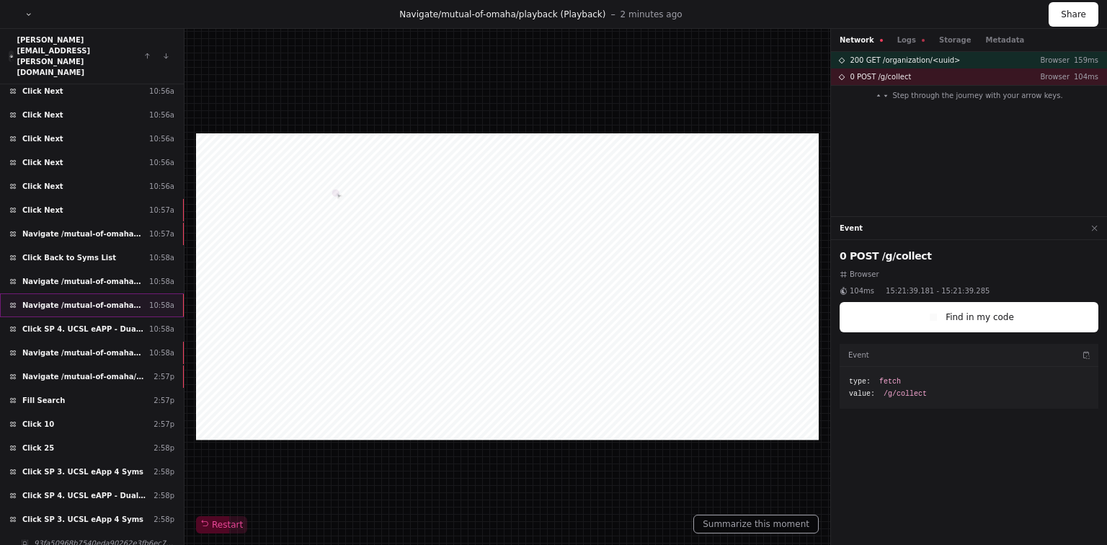
scroll to position [4840, 0]
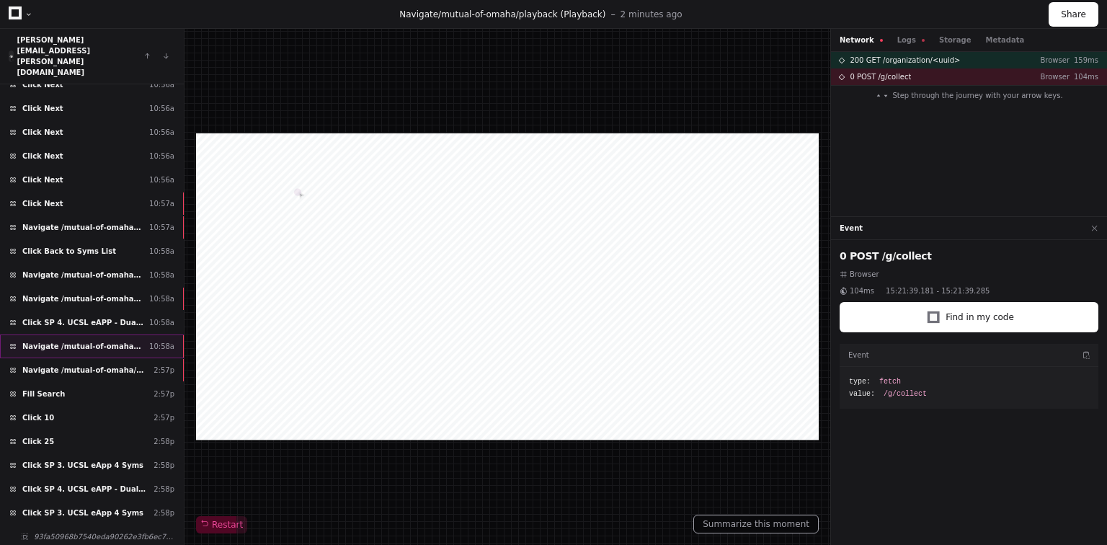
click at [143, 334] on div "Navigate /mutual-of-omaha/module/* 10:58a" at bounding box center [92, 346] width 184 height 24
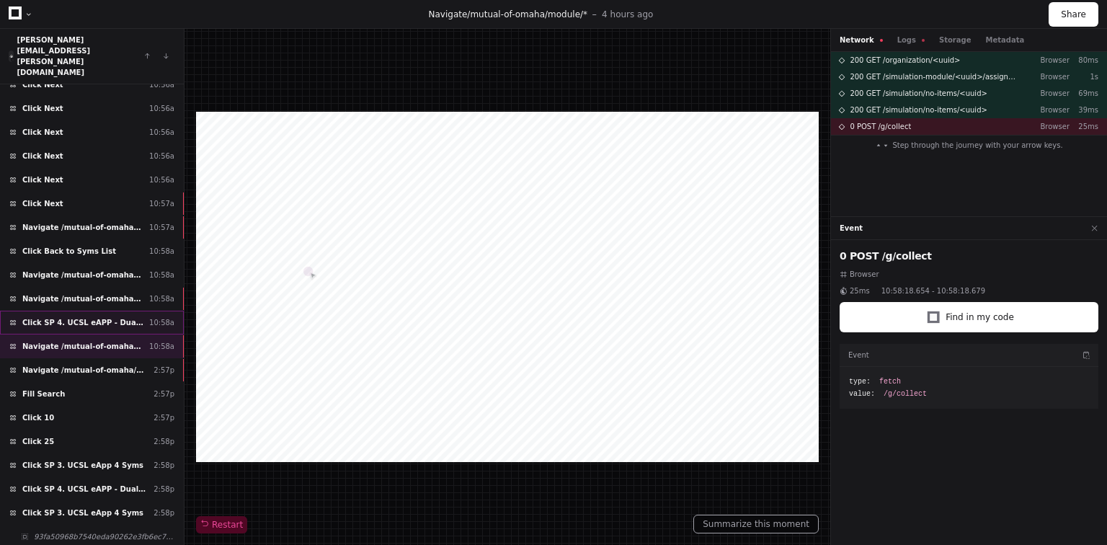
click at [112, 317] on span "Click SP 4. UCSL eAPP - Dual Application" at bounding box center [82, 322] width 121 height 11
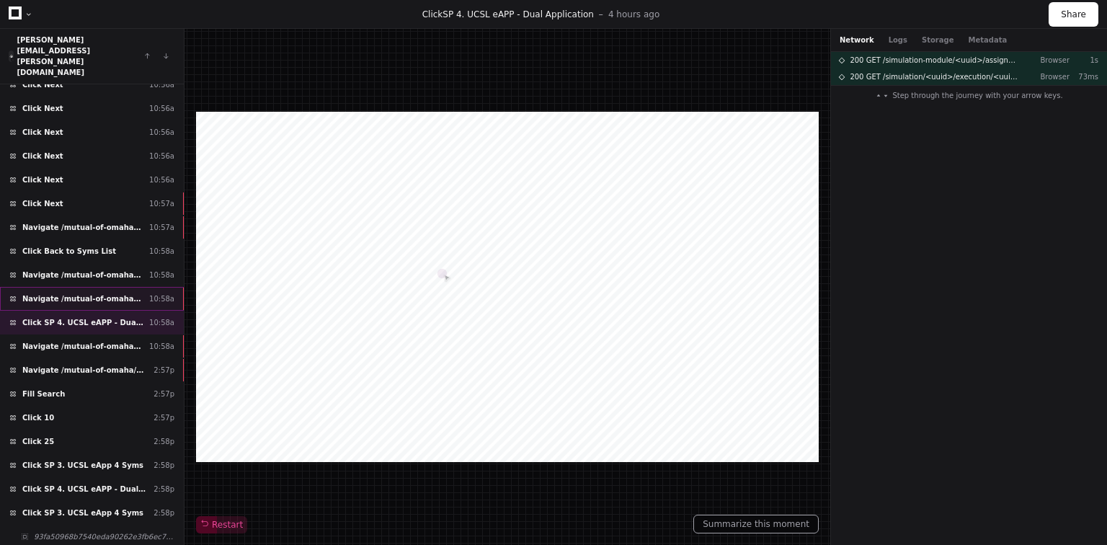
click at [117, 293] on span "Navigate /mutual-of-omaha/ (Home)" at bounding box center [82, 298] width 121 height 11
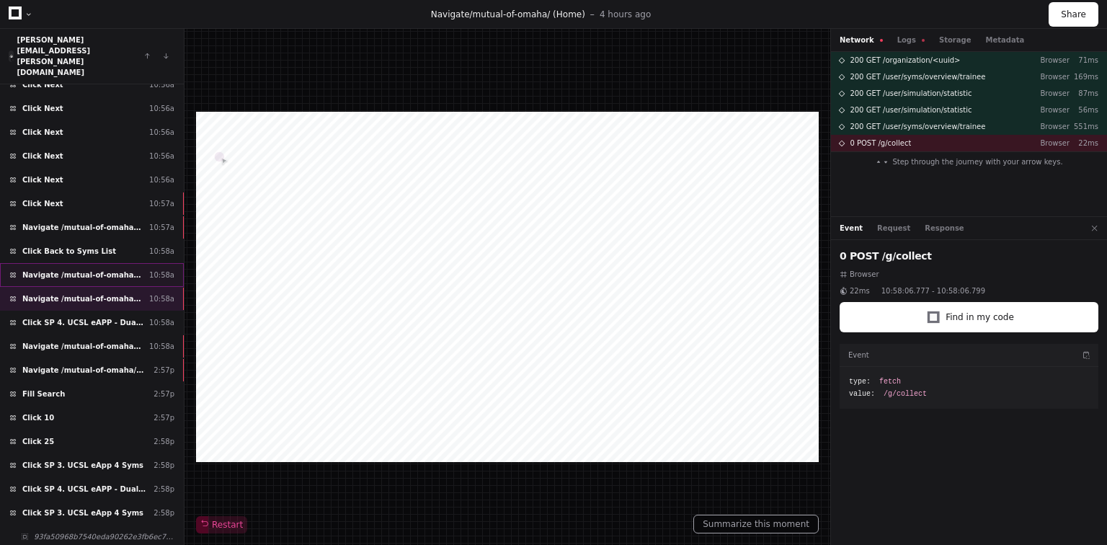
click at [124, 263] on div "Navigate /mutual-of-omaha/module/* 10:58a" at bounding box center [92, 275] width 184 height 24
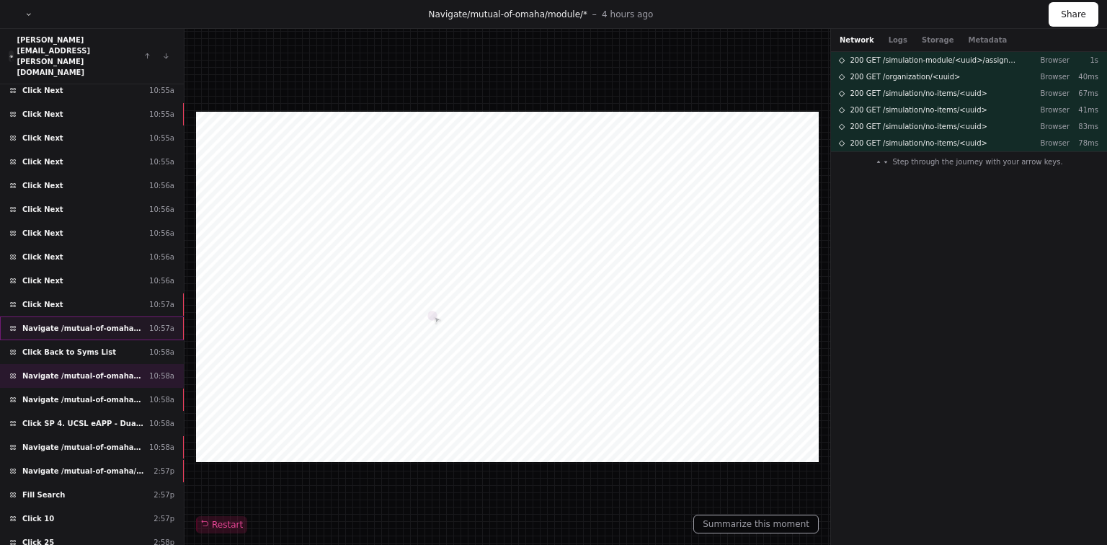
scroll to position [4724, 0]
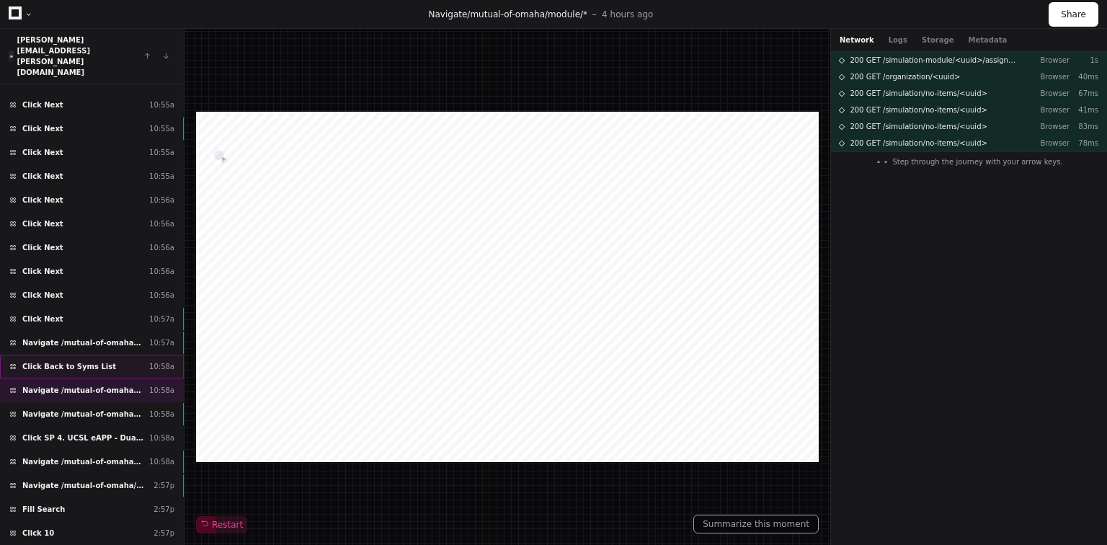
click at [102, 355] on div "Click Back to Syms List 10:58a" at bounding box center [92, 367] width 184 height 24
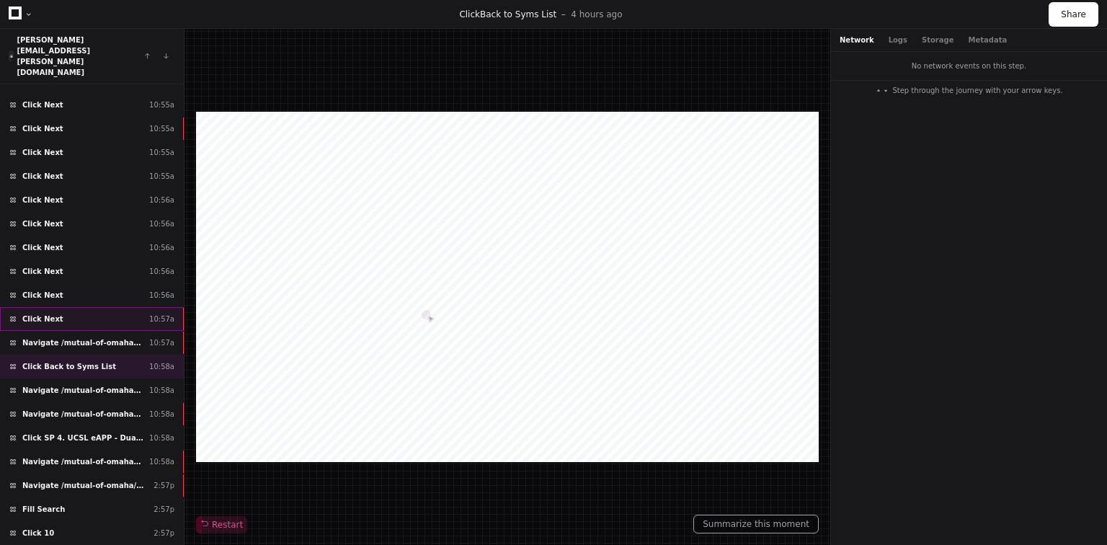
click at [131, 307] on div "Click Next 10:57a" at bounding box center [92, 319] width 184 height 24
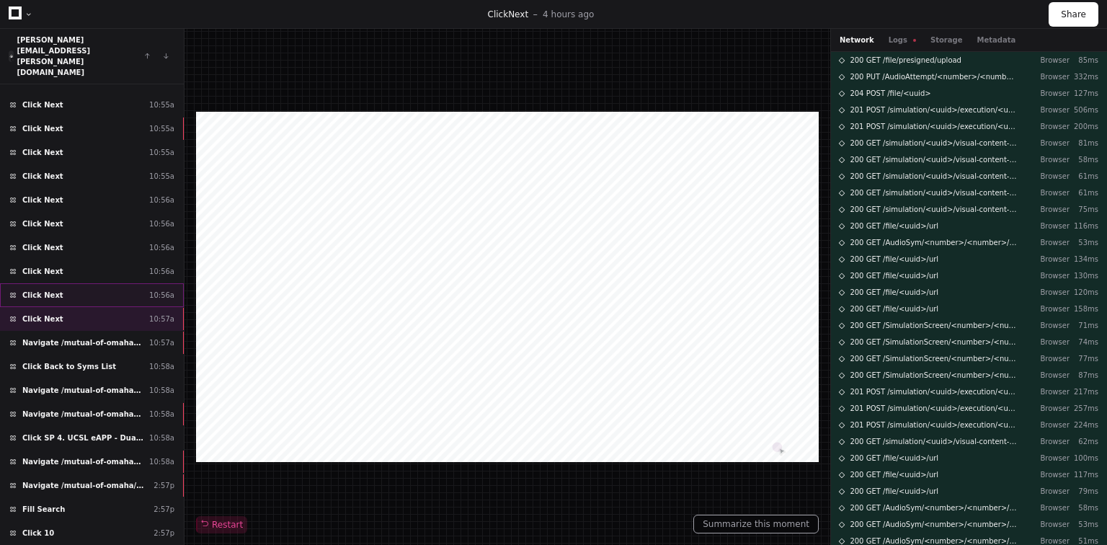
click at [112, 283] on div "Click Next 10:56a" at bounding box center [92, 295] width 184 height 24
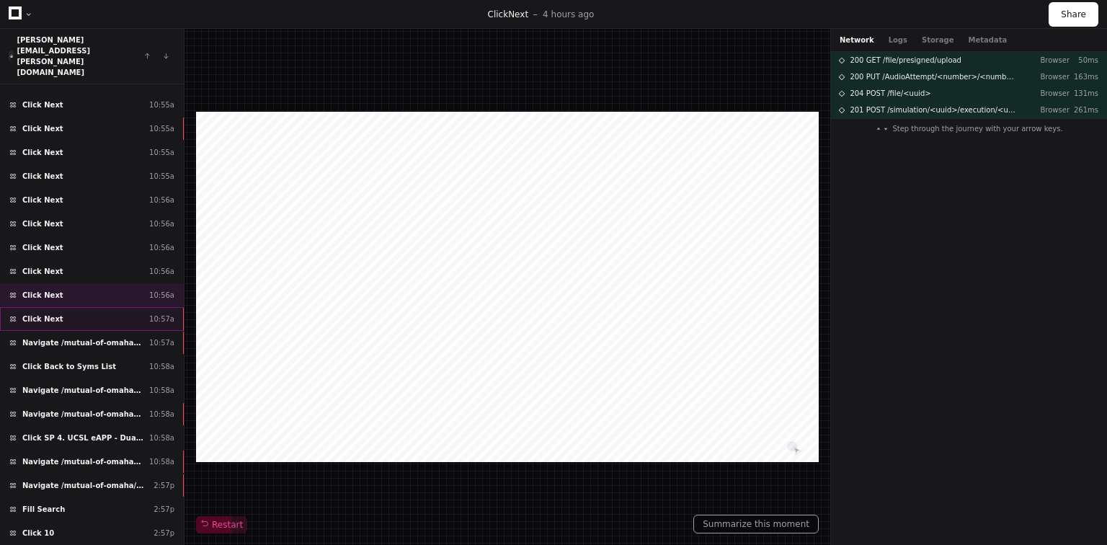
click at [109, 307] on div "Click Next 10:57a" at bounding box center [92, 319] width 184 height 24
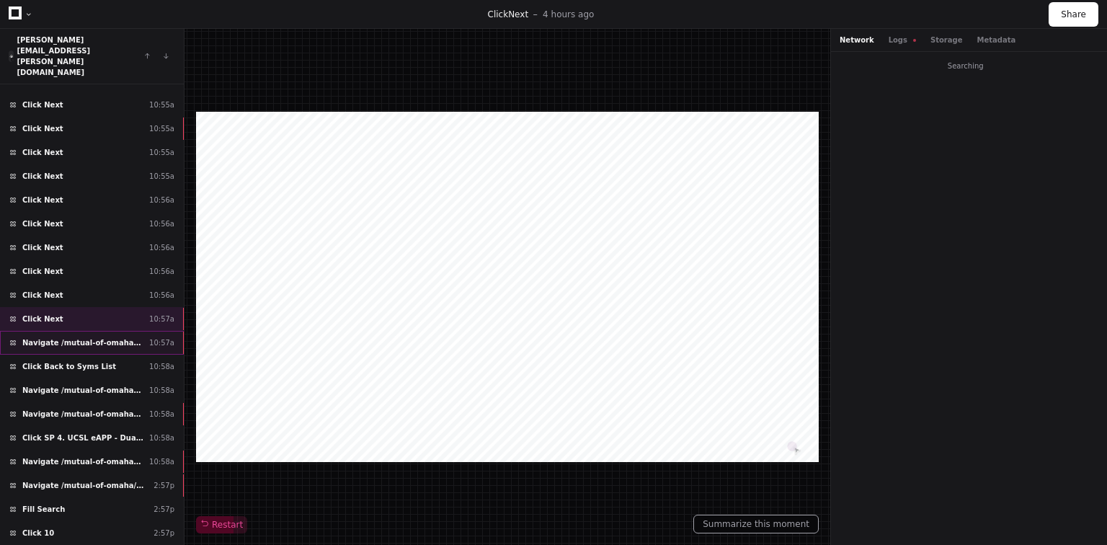
click at [107, 337] on span "Navigate /mutual-of-omaha/simulation/*/execution/*/statistic" at bounding box center [82, 342] width 121 height 11
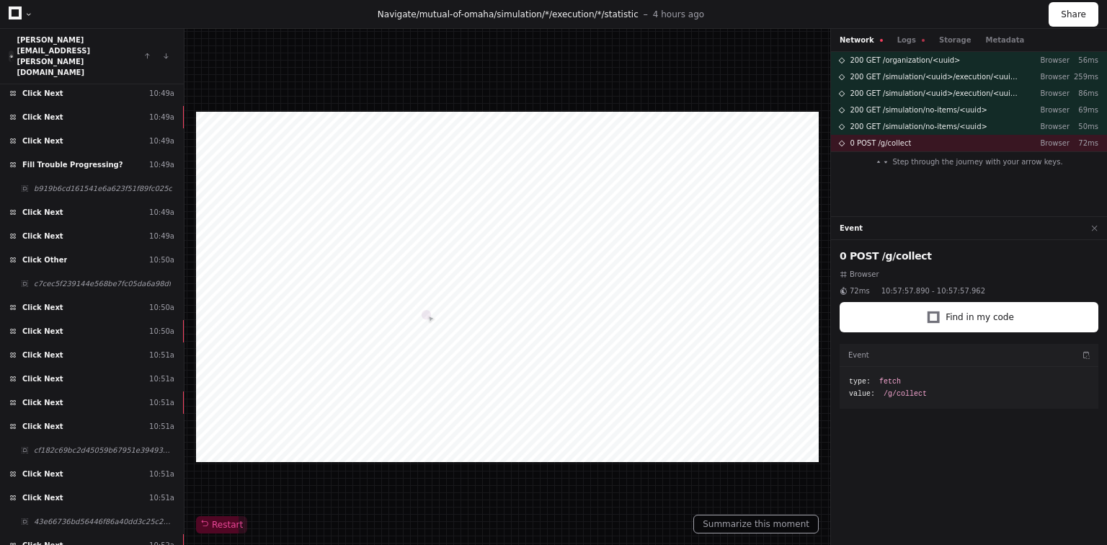
scroll to position [3686, 0]
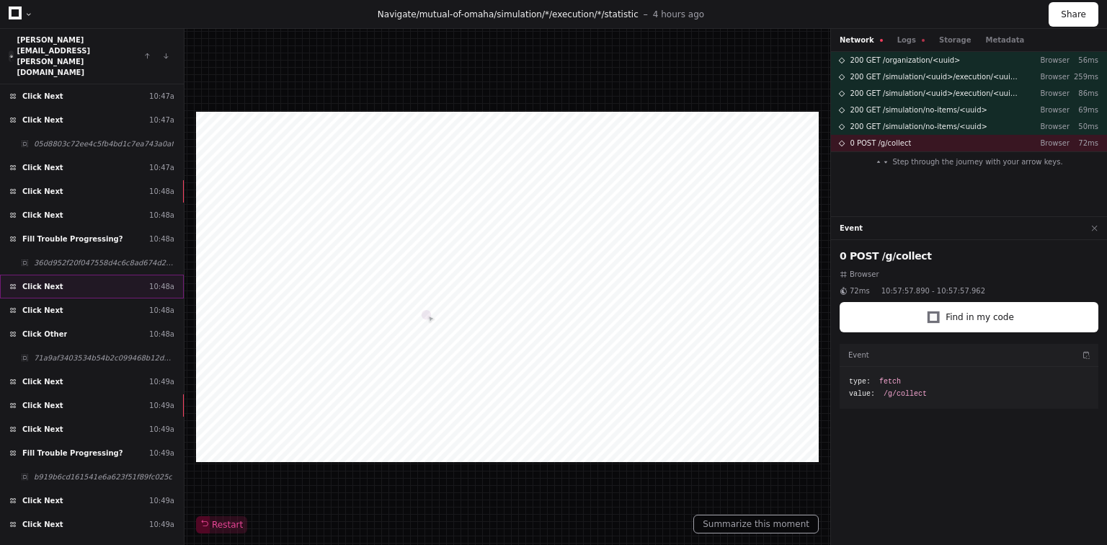
click at [81, 275] on div "Click Next 10:48a" at bounding box center [92, 287] width 184 height 24
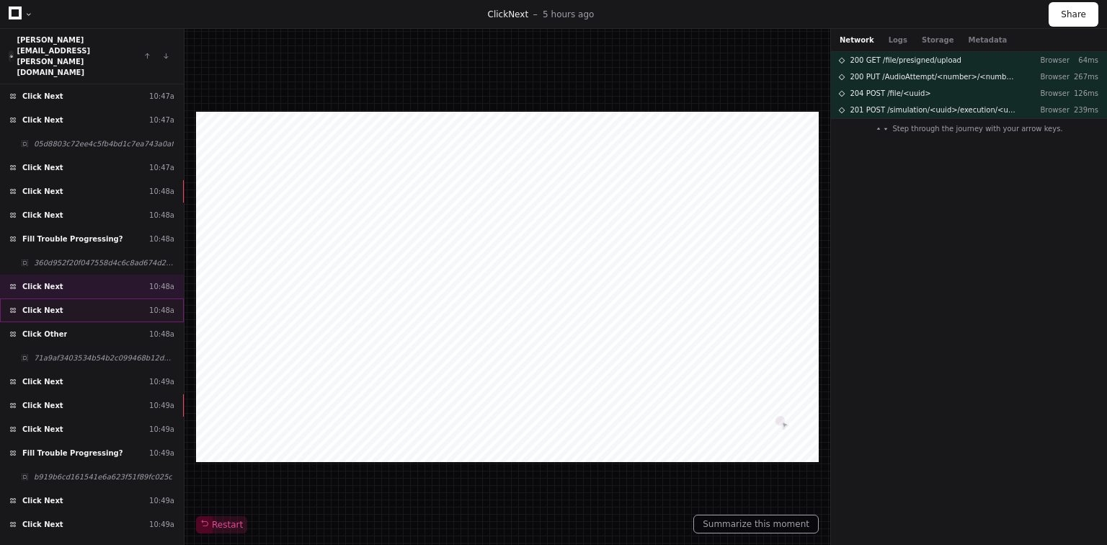
click at [78, 298] on div "Click Next 10:48a" at bounding box center [92, 310] width 184 height 24
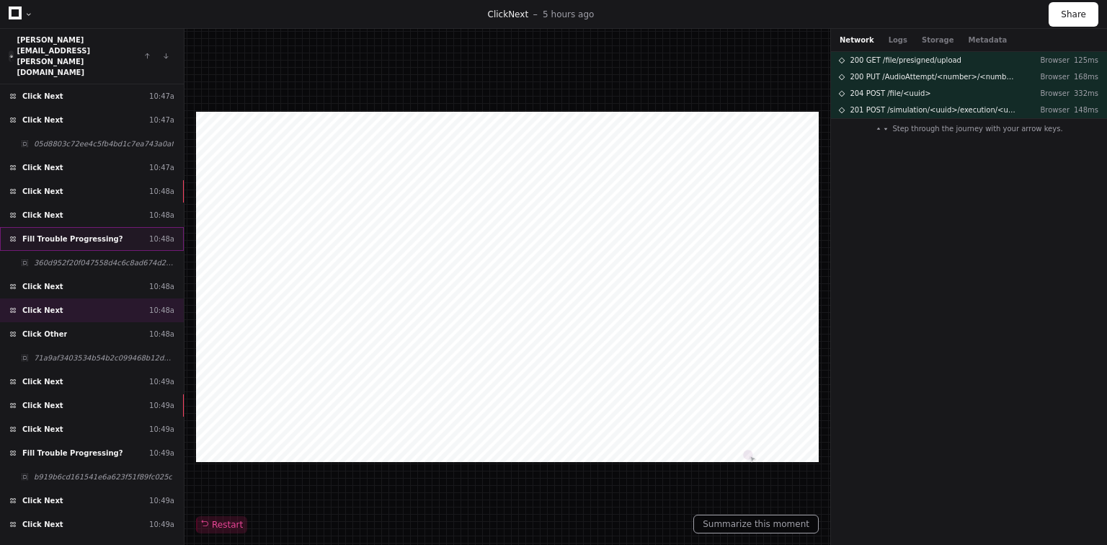
click at [84, 234] on span "Fill Trouble Progressing?" at bounding box center [72, 239] width 101 height 11
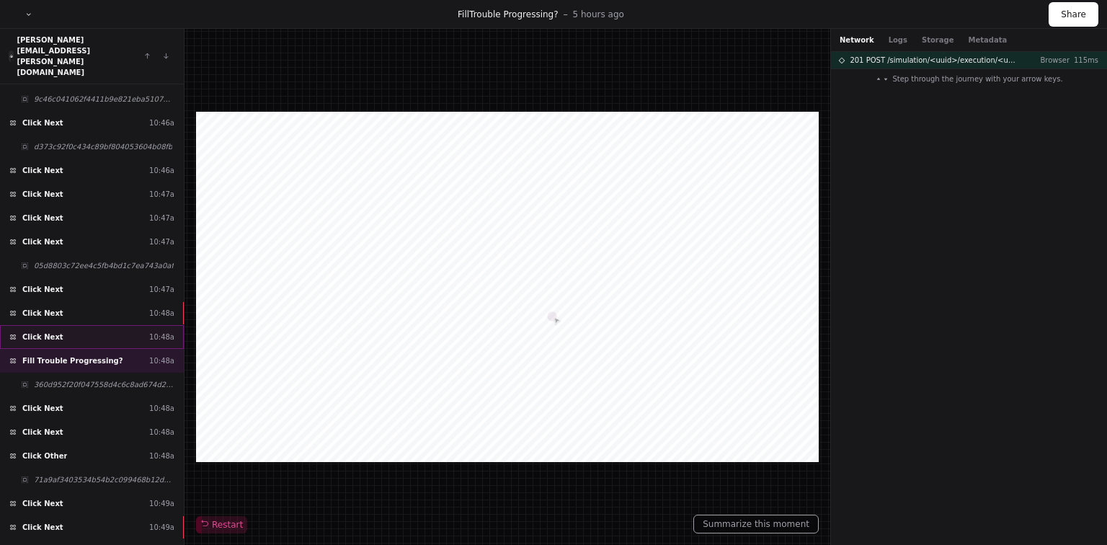
scroll to position [3513, 0]
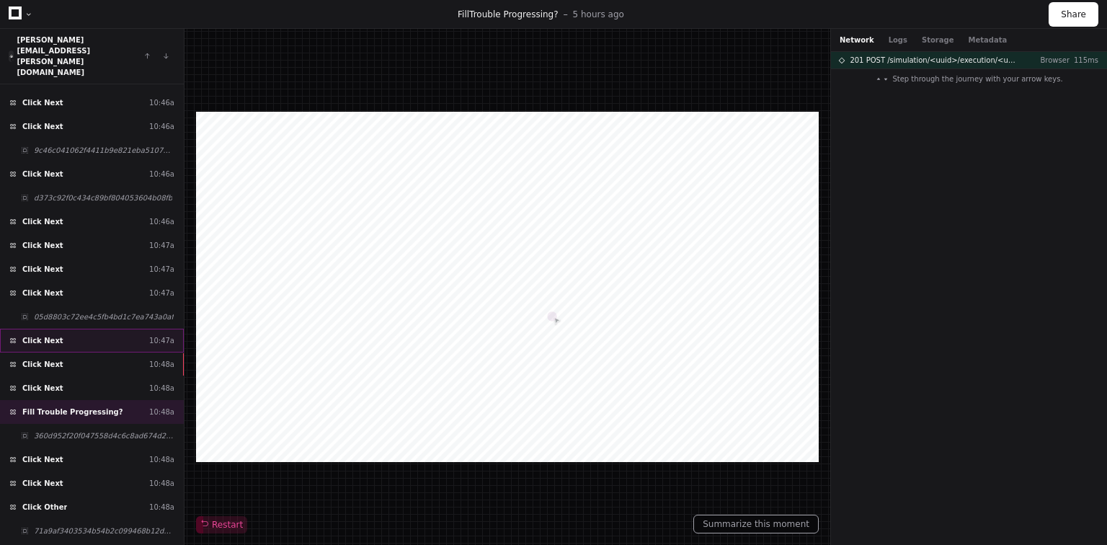
click at [61, 329] on div "Click Next 10:47a" at bounding box center [92, 341] width 184 height 24
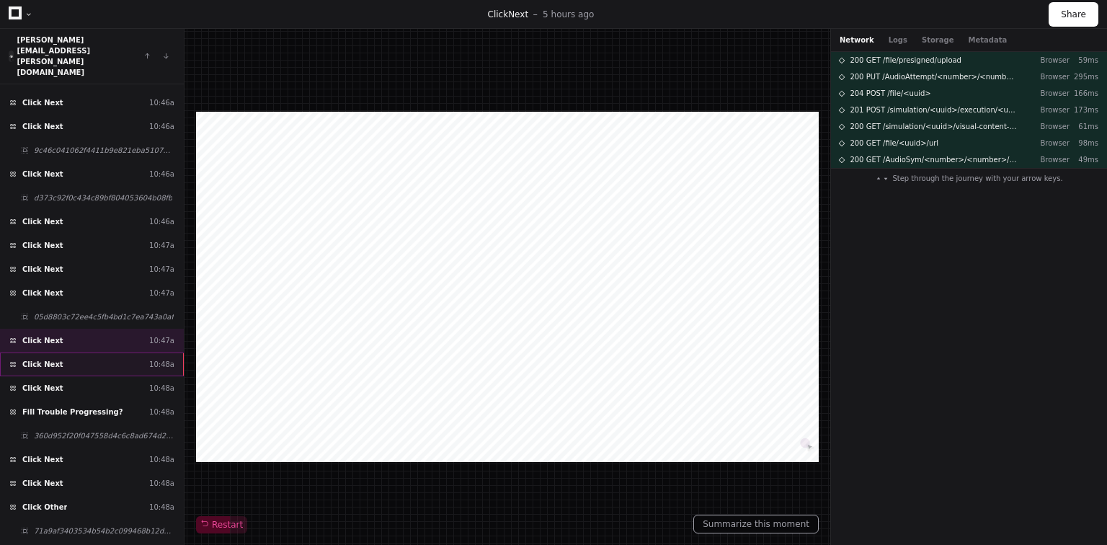
click at [72, 352] on div "Click Next 10:48a" at bounding box center [92, 364] width 184 height 24
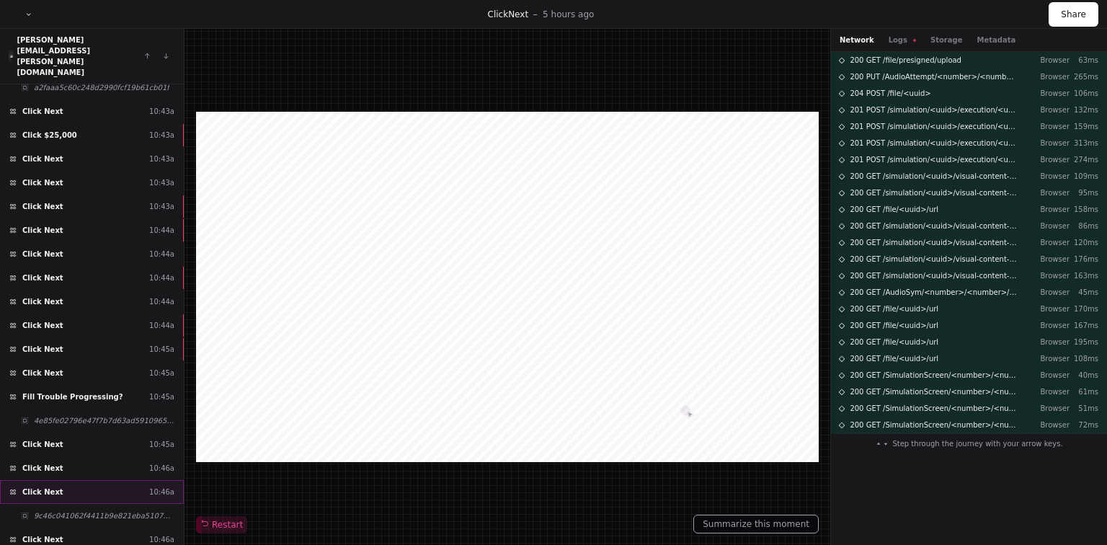
scroll to position [3052, 0]
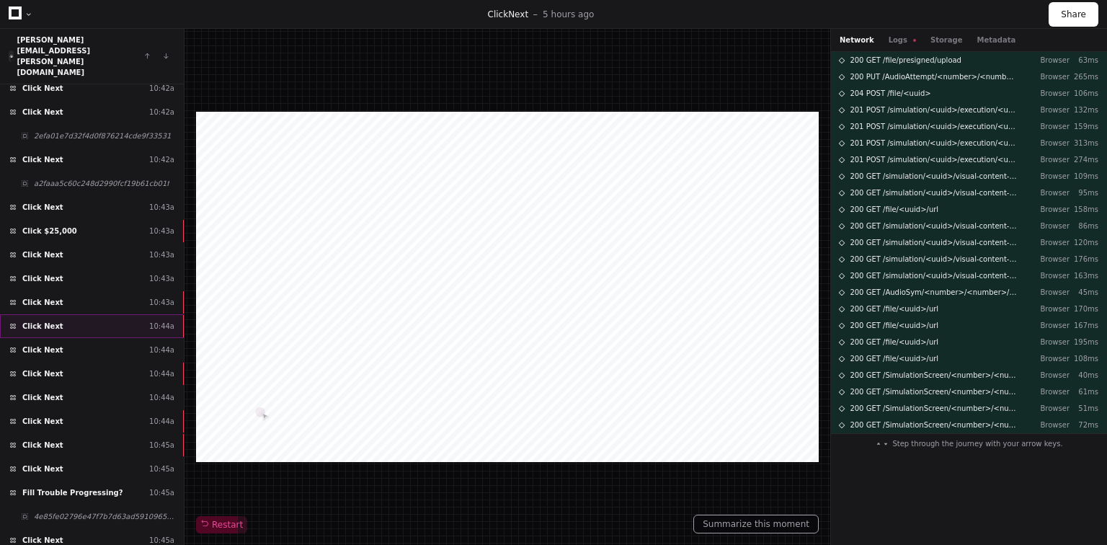
click at [83, 314] on div "Click Next 10:44a" at bounding box center [92, 326] width 184 height 24
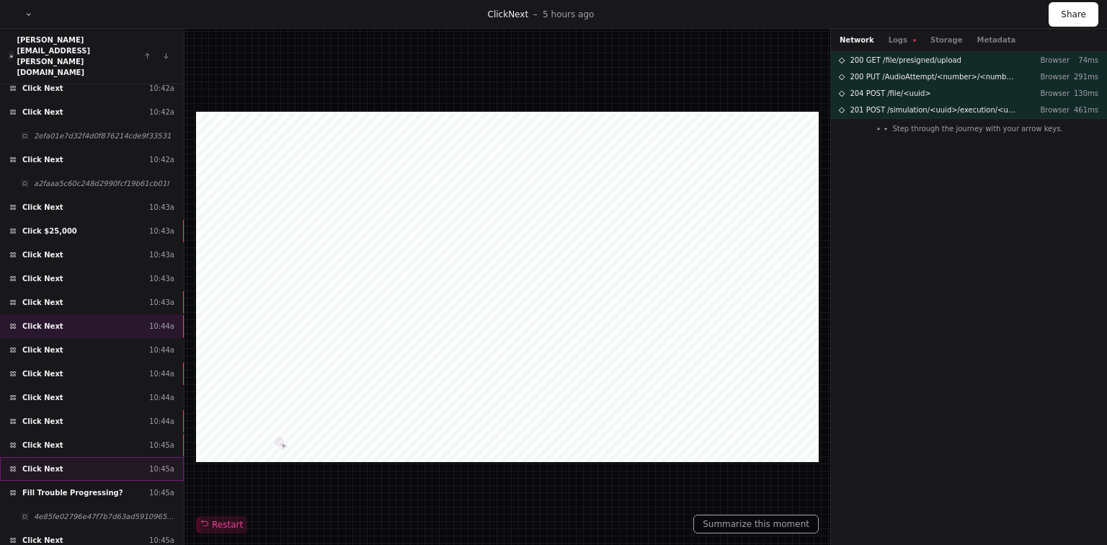
click at [83, 457] on div "Click Next 10:45a" at bounding box center [92, 469] width 184 height 24
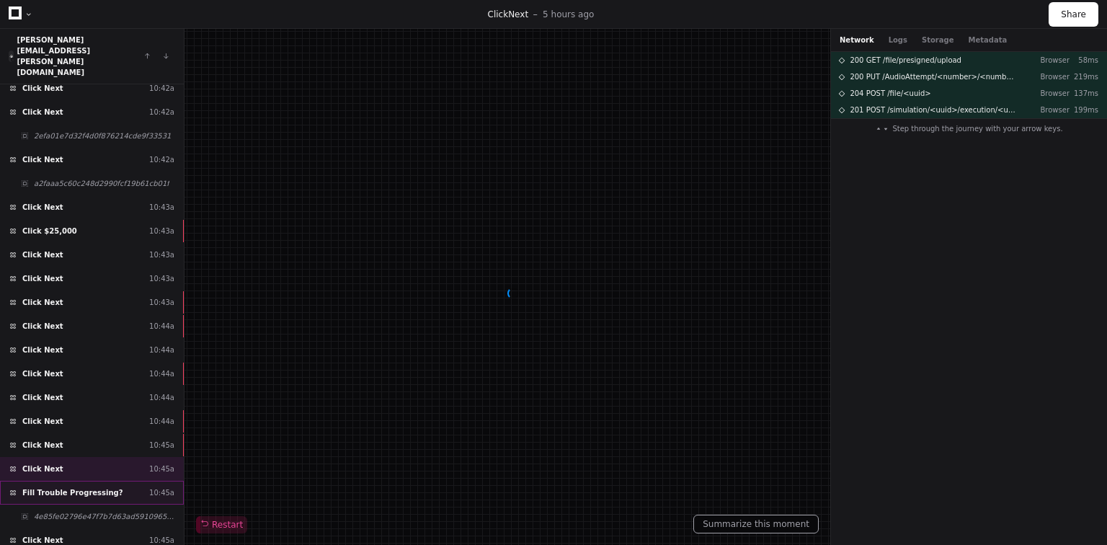
click at [92, 487] on span "Fill Trouble Progressing?" at bounding box center [72, 492] width 101 height 11
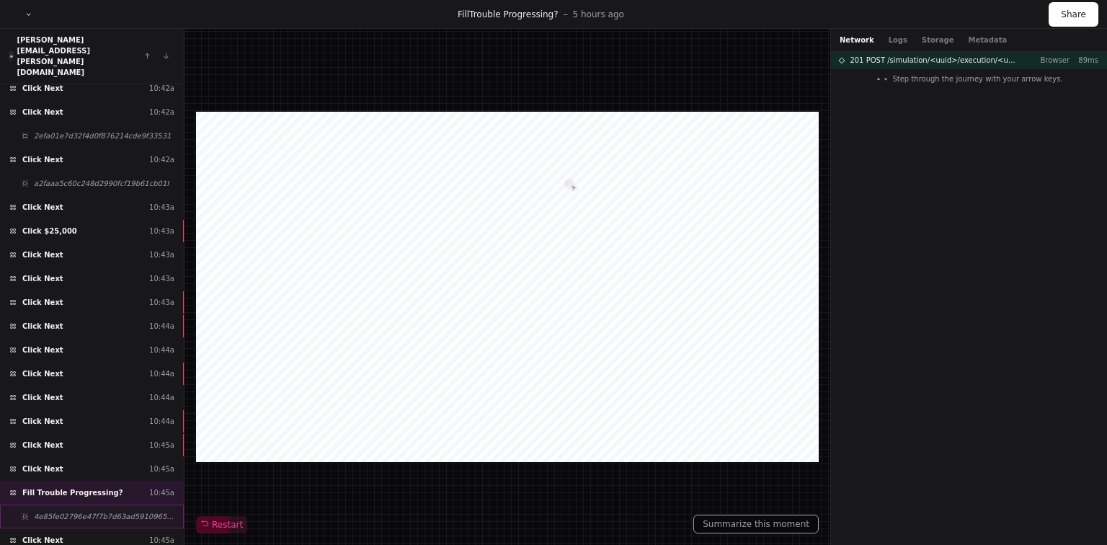
click at [98, 511] on span "4e85fe02796e47f7b7d63ad59109651e" at bounding box center [104, 516] width 141 height 11
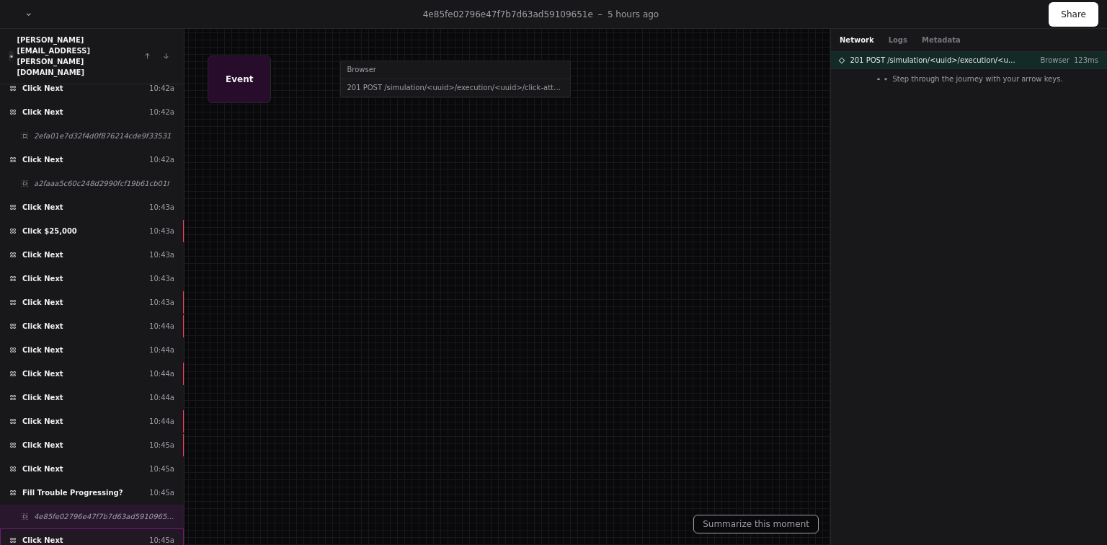
click at [102, 528] on div "Click Next 10:45a" at bounding box center [92, 540] width 184 height 24
